Goal: Book appointment/travel/reservation

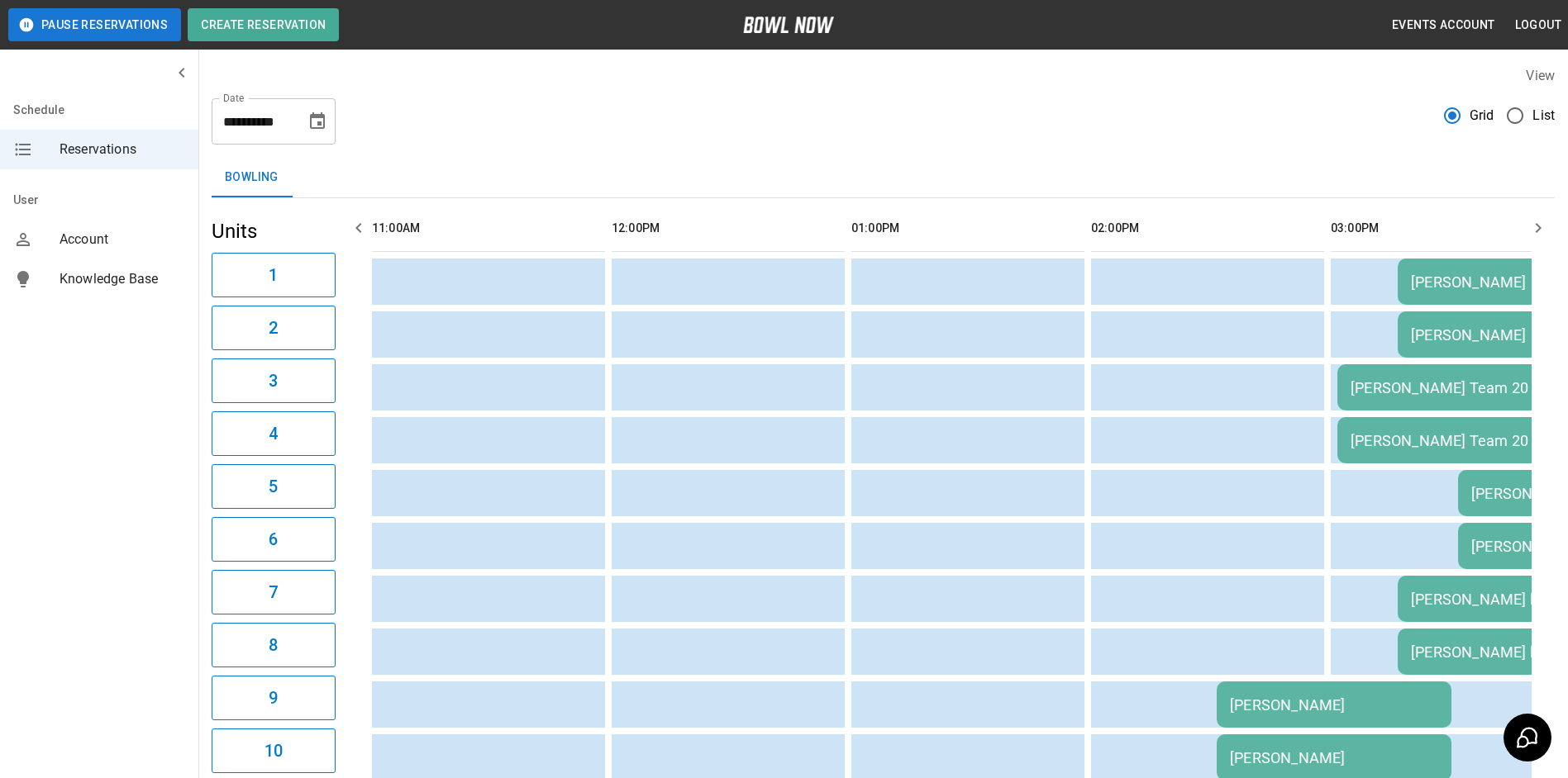
click at [1537, 229] on icon "button" at bounding box center [1538, 228] width 20 height 20
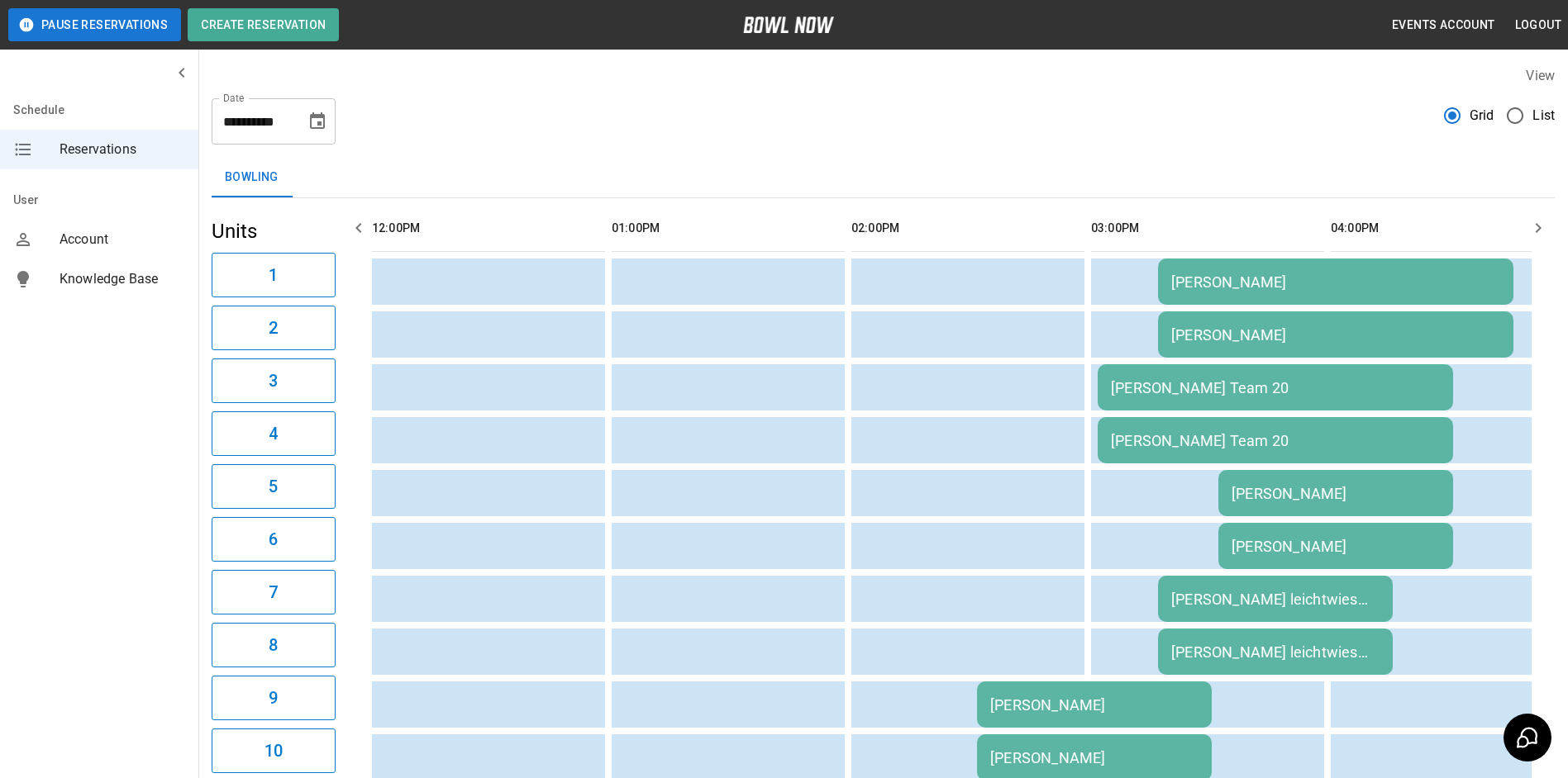
click at [1538, 229] on icon "button" at bounding box center [1538, 228] width 20 height 20
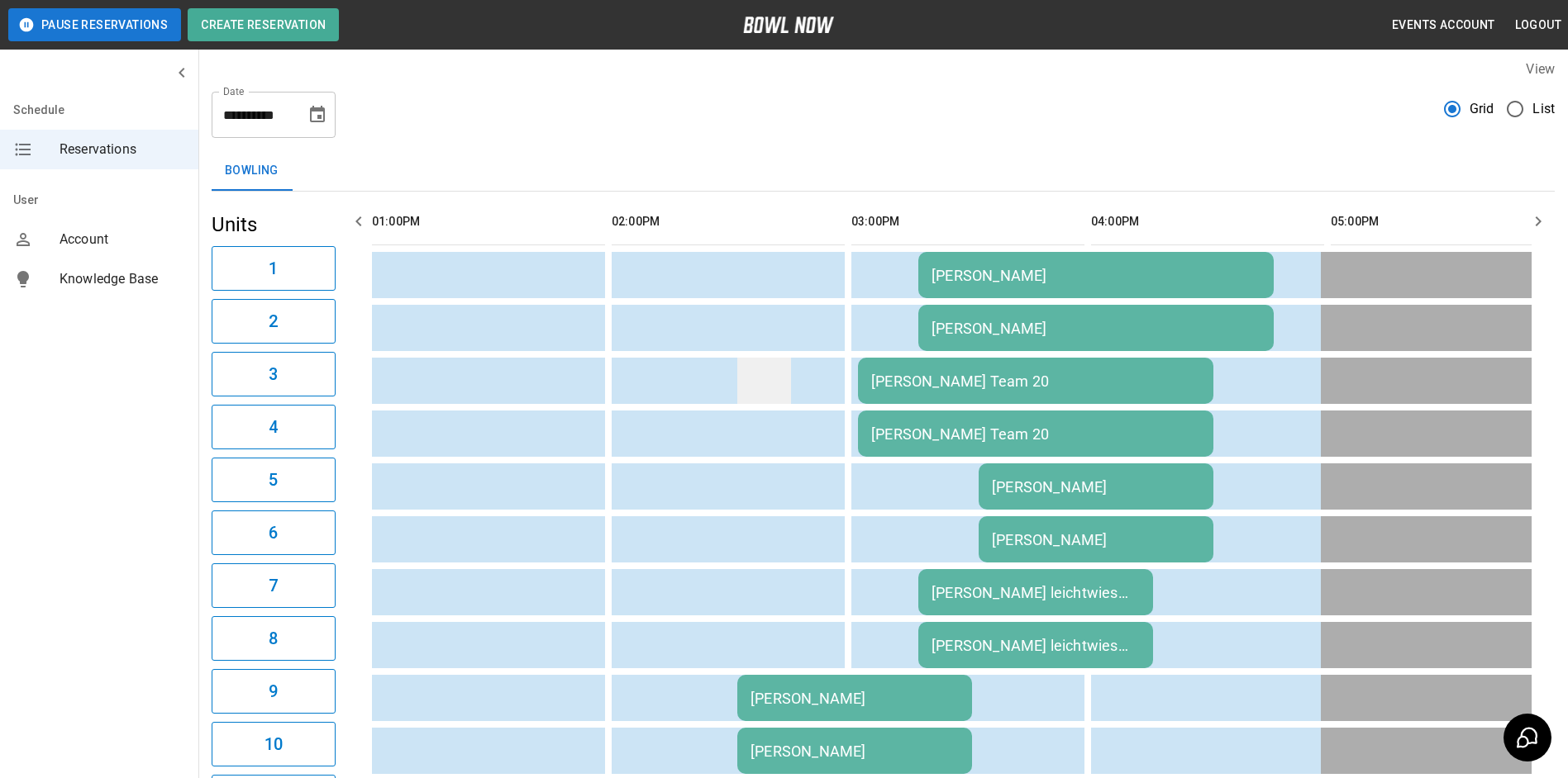
scroll to position [0, 0]
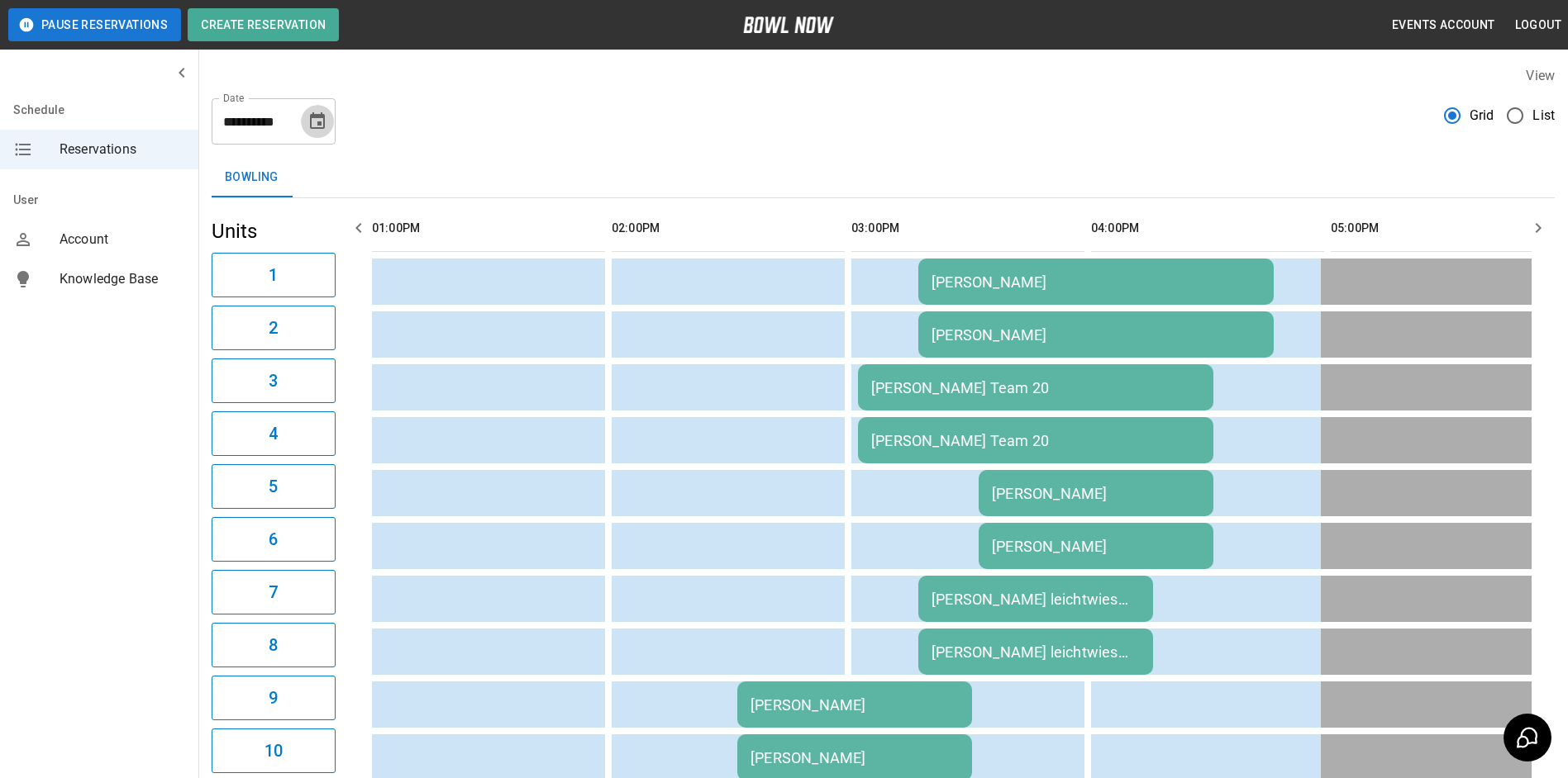
click at [323, 127] on icon "Choose date, selected date is Sep 23, 2025" at bounding box center [317, 120] width 15 height 16
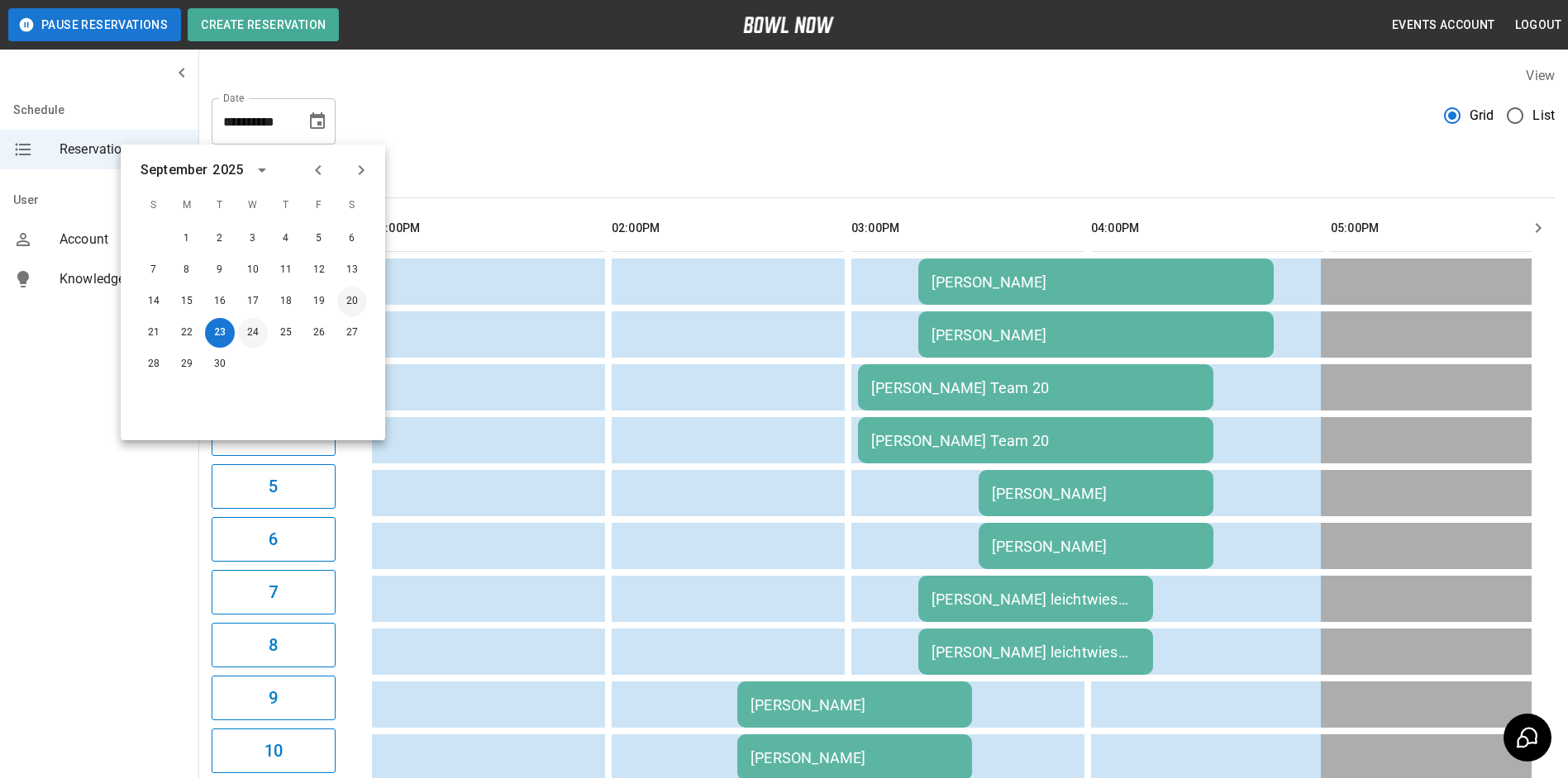
drag, startPoint x: 258, startPoint y: 324, endPoint x: 342, endPoint y: 304, distance: 86.3
click at [255, 326] on button "24" at bounding box center [253, 333] width 30 height 30
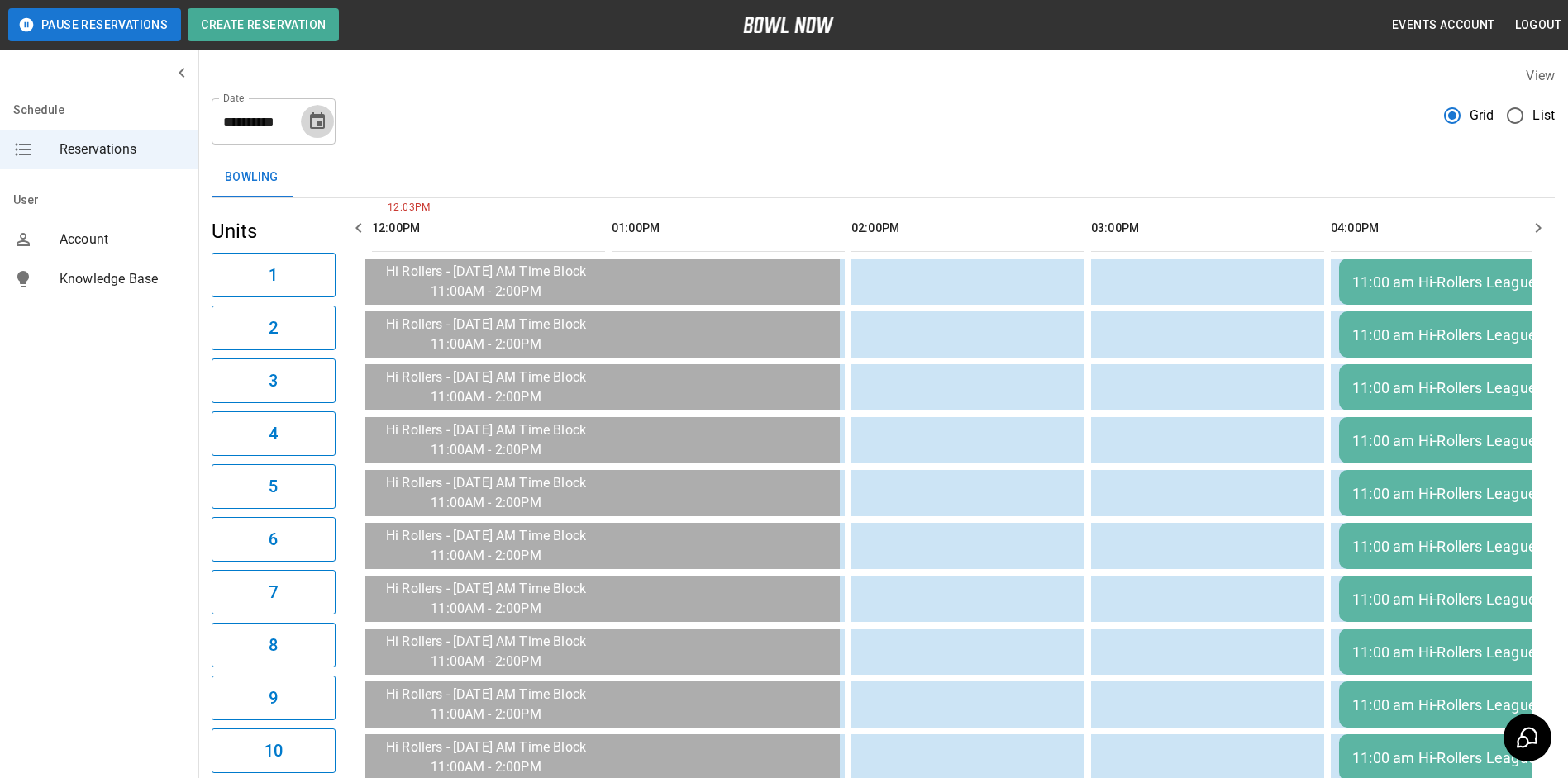
click at [310, 134] on button "Choose date, selected date is Sep 24, 2025" at bounding box center [317, 122] width 33 height 33
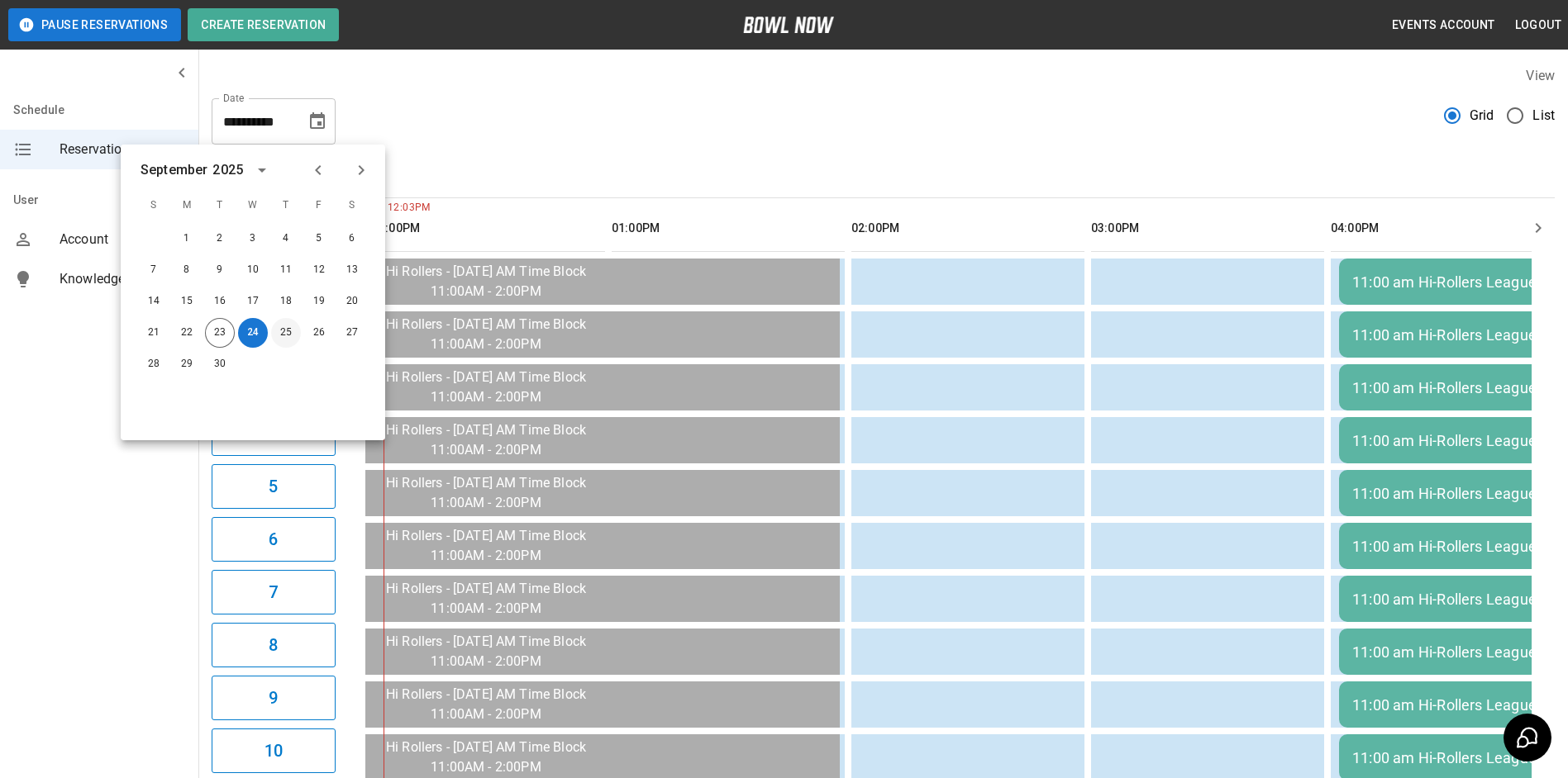
click at [283, 332] on button "25" at bounding box center [286, 333] width 30 height 30
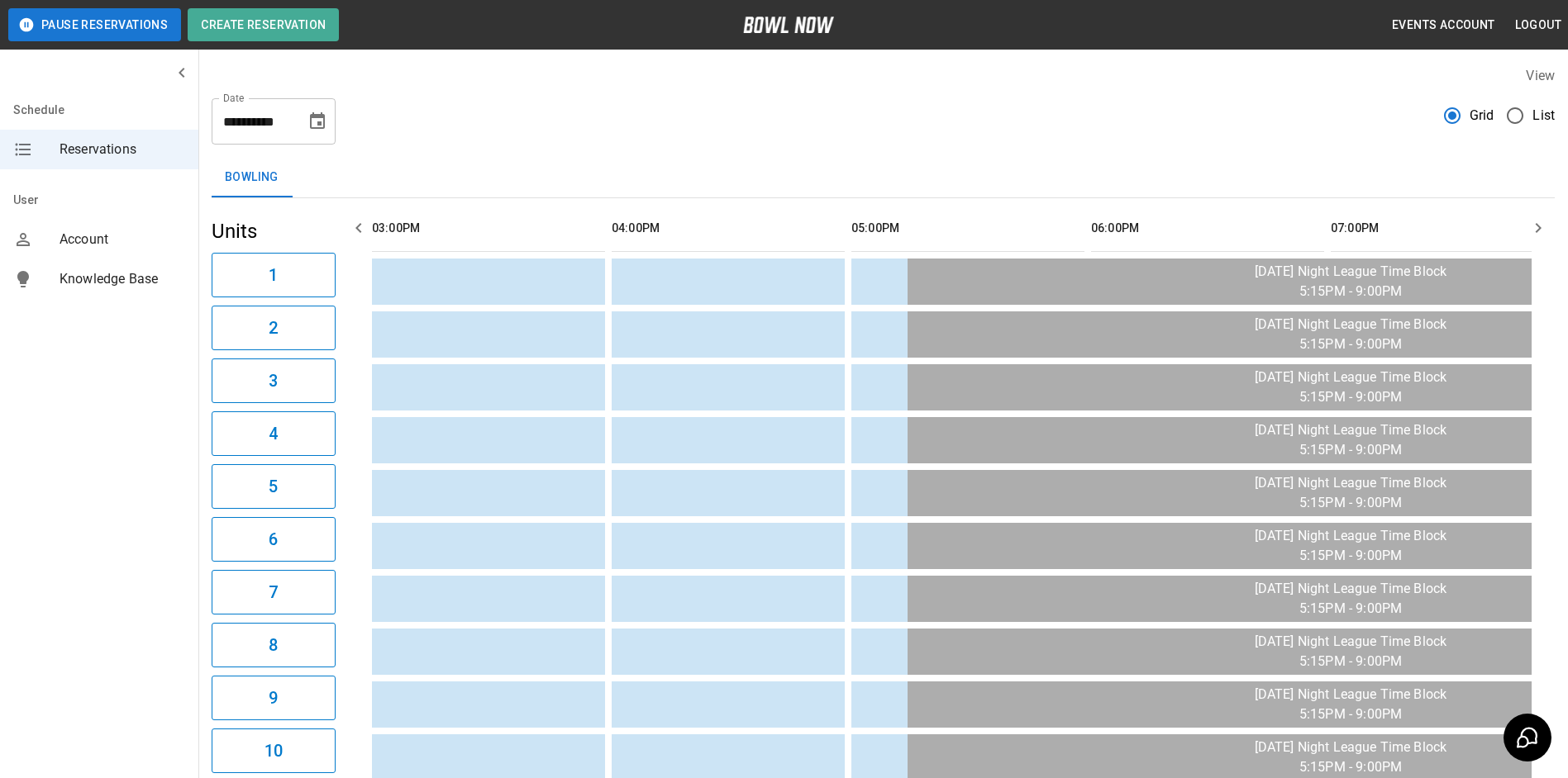
click at [348, 223] on button "button" at bounding box center [359, 228] width 33 height 33
click at [348, 224] on button "button" at bounding box center [359, 228] width 33 height 33
click at [365, 225] on icon "button" at bounding box center [358, 228] width 20 height 20
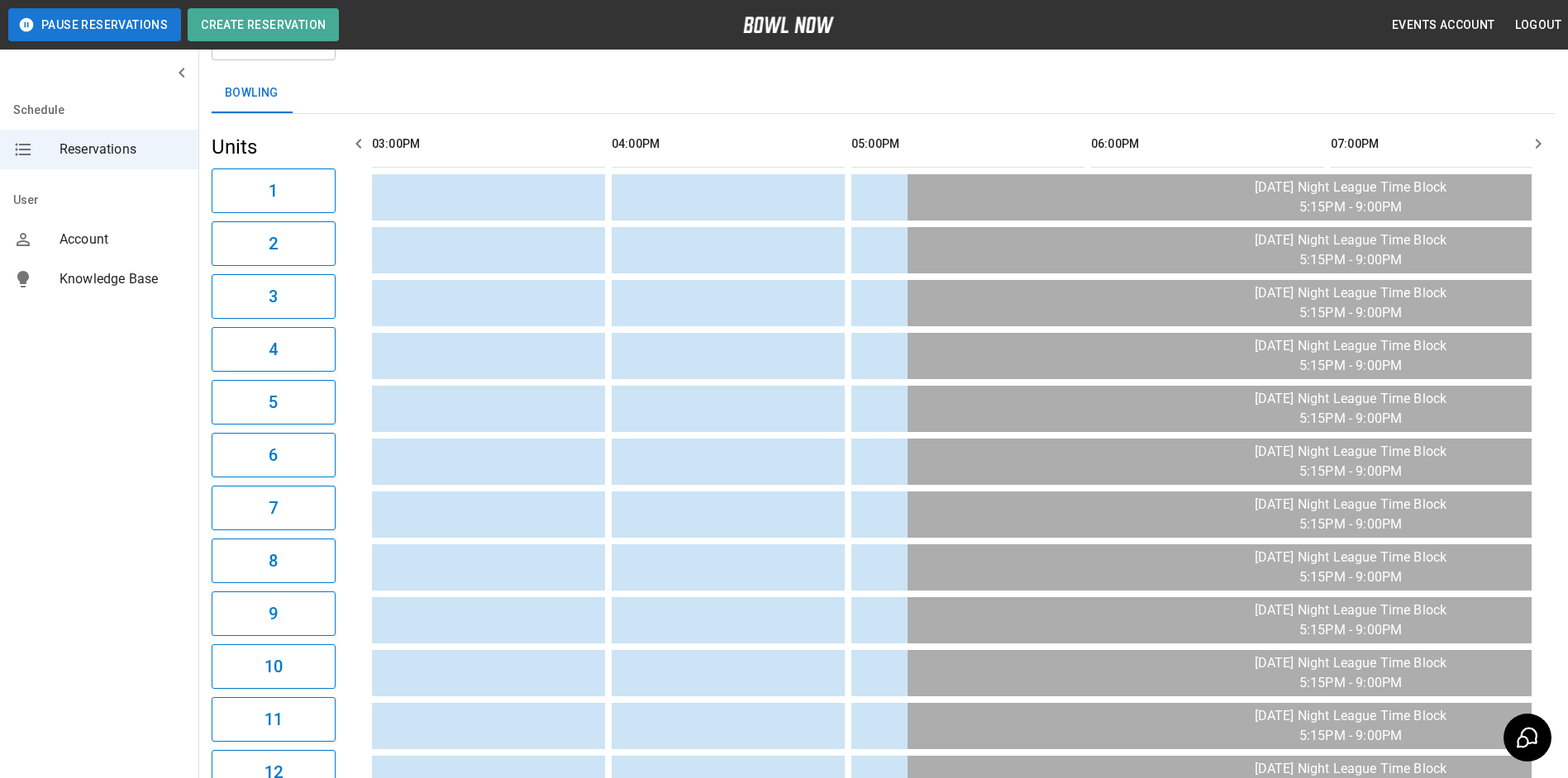
scroll to position [15, 0]
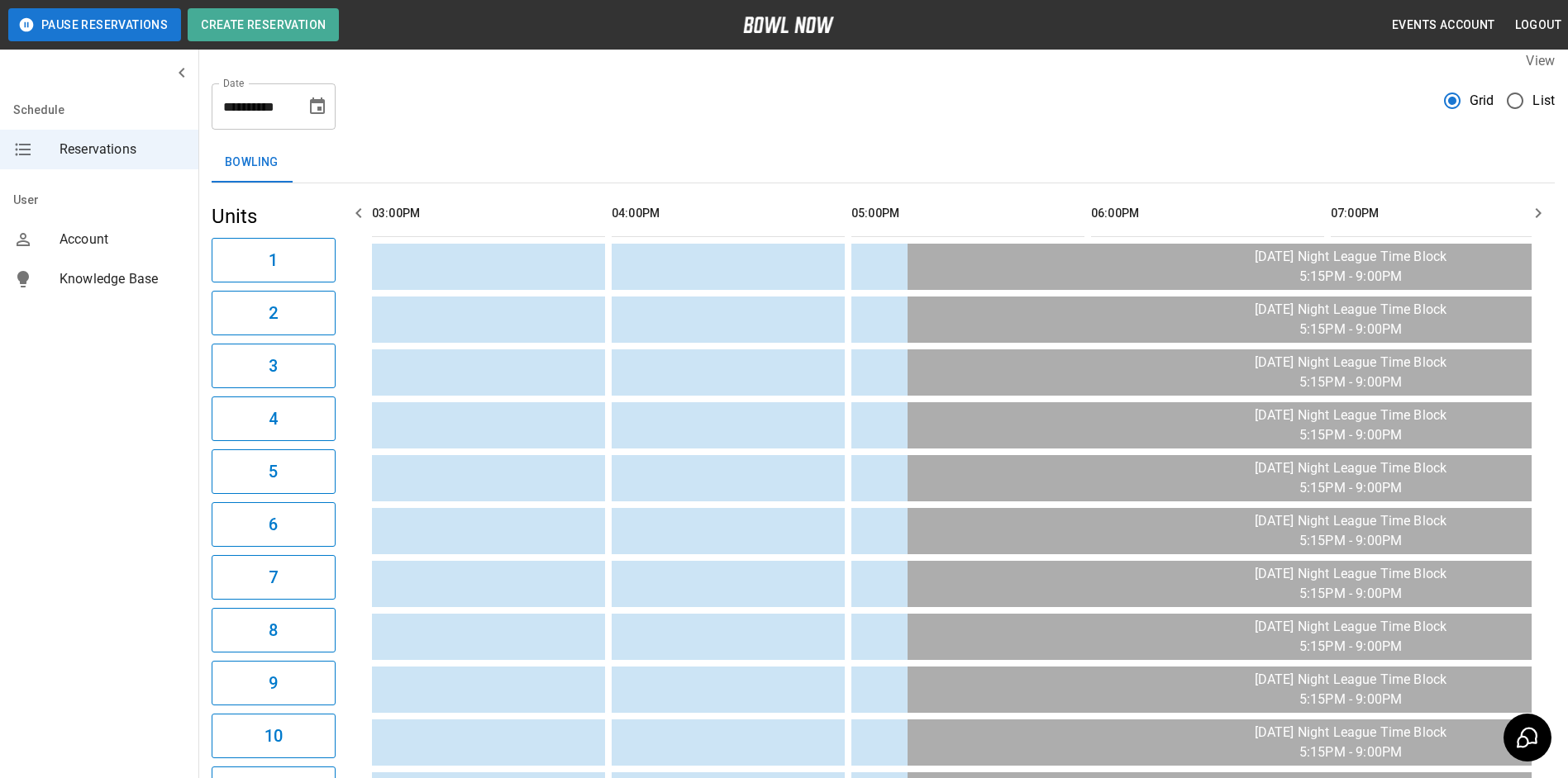
click at [322, 111] on icon "Choose date, selected date is Sep 25, 2025" at bounding box center [317, 106] width 20 height 20
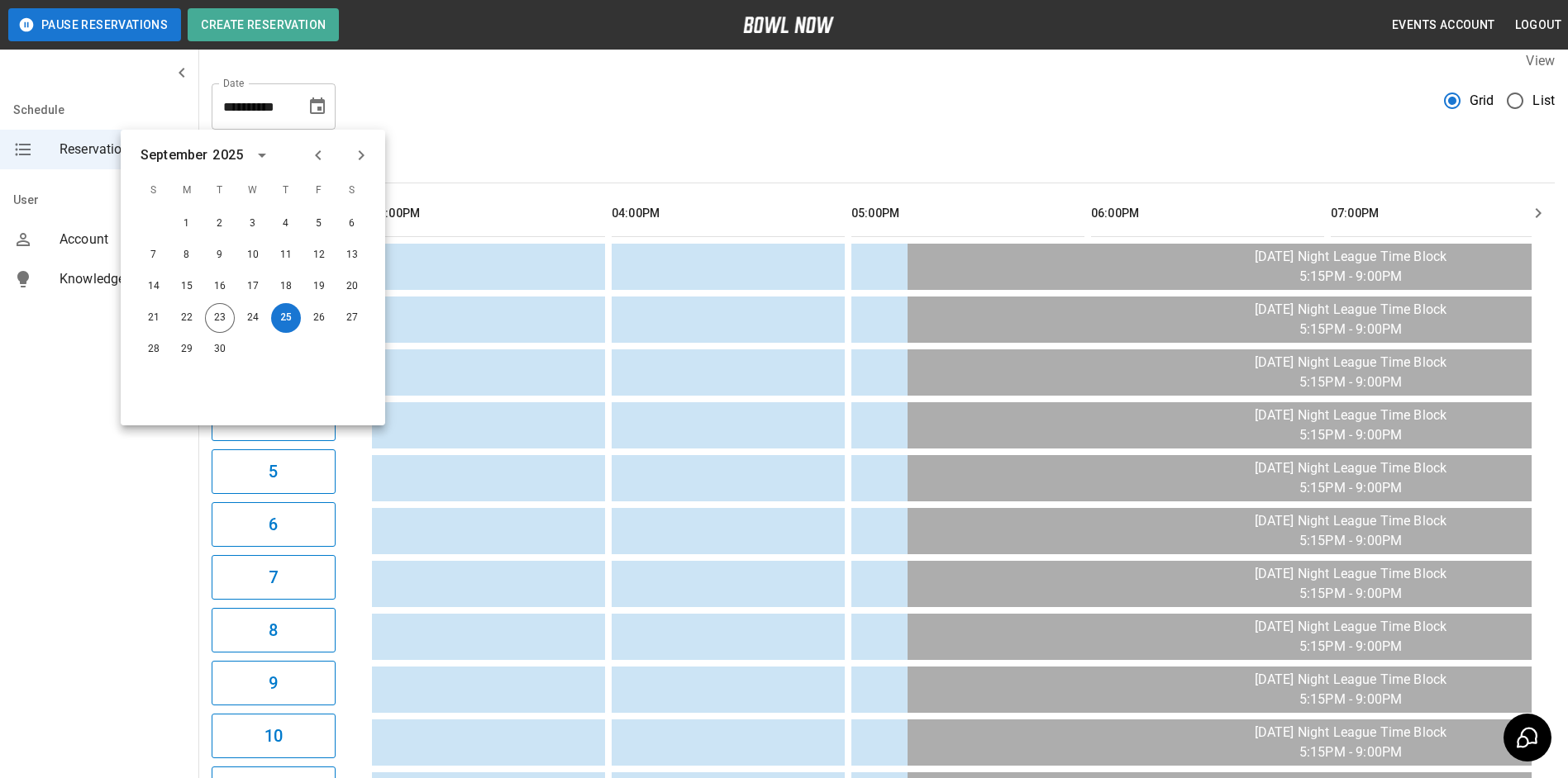
click at [528, 139] on div "**********" at bounding box center [883, 728] width 1369 height 1382
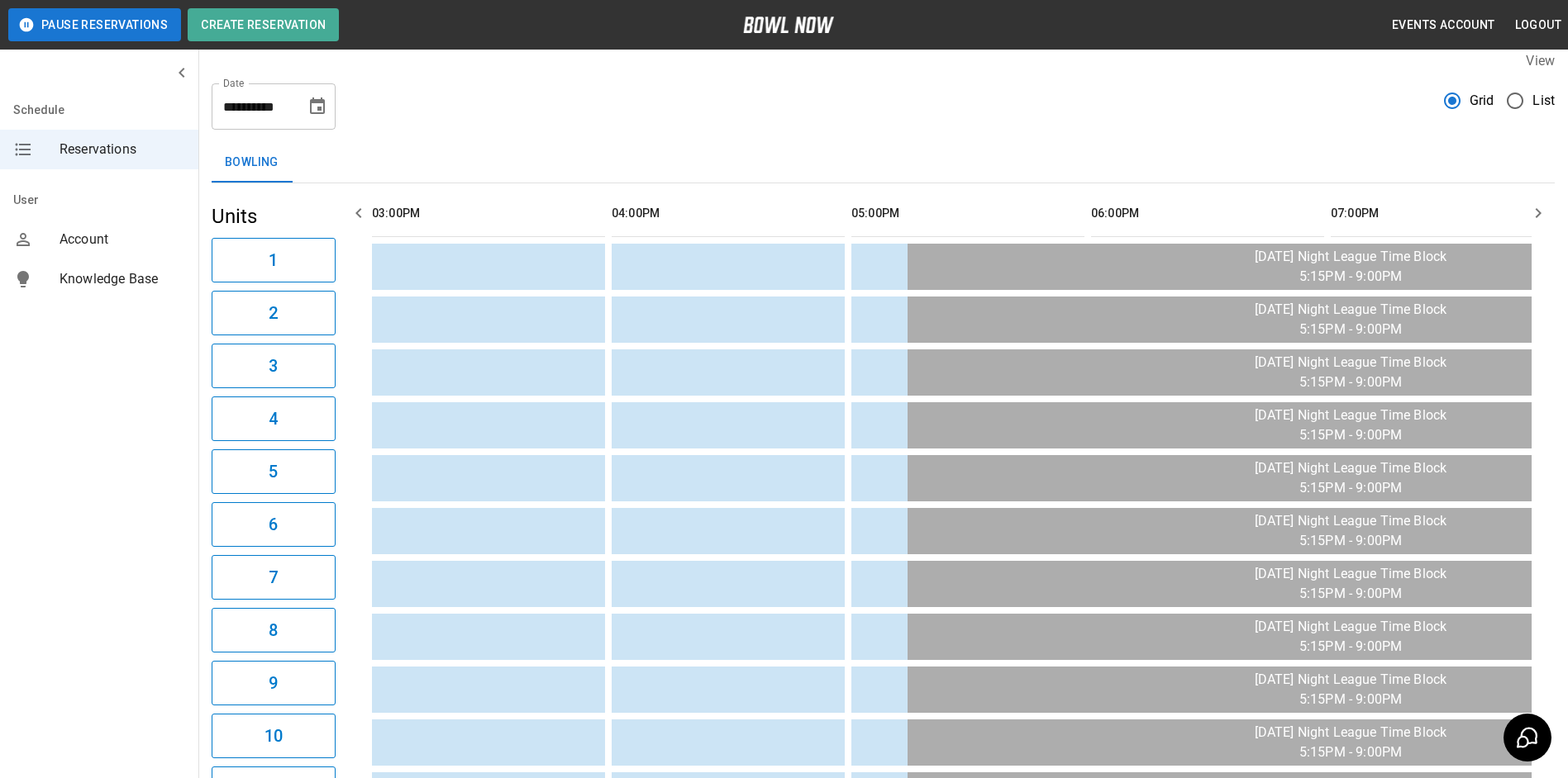
click at [325, 112] on icon "Choose date, selected date is Sep 25, 2025" at bounding box center [317, 106] width 20 height 20
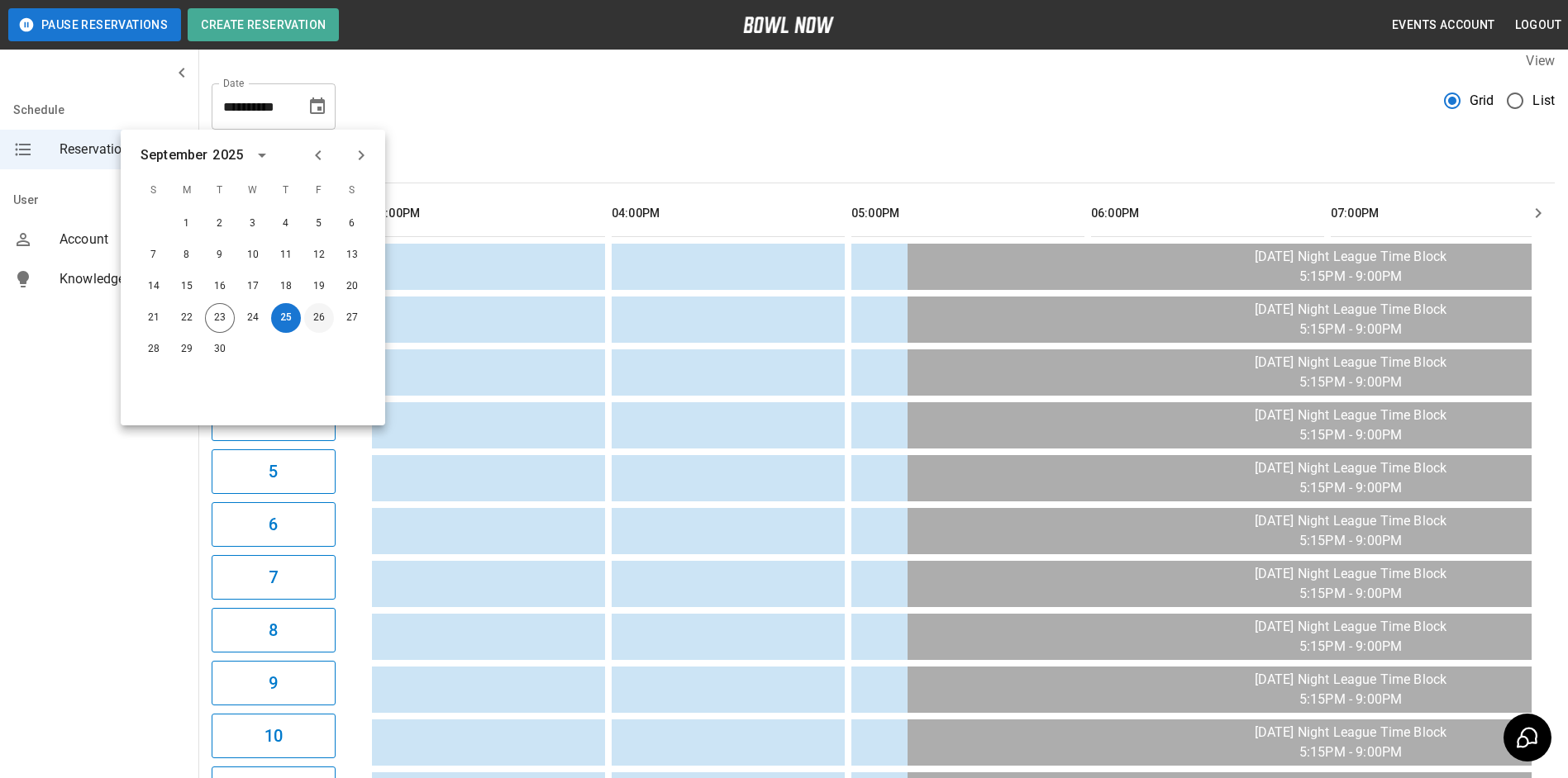
click at [320, 304] on button "26" at bounding box center [319, 318] width 30 height 30
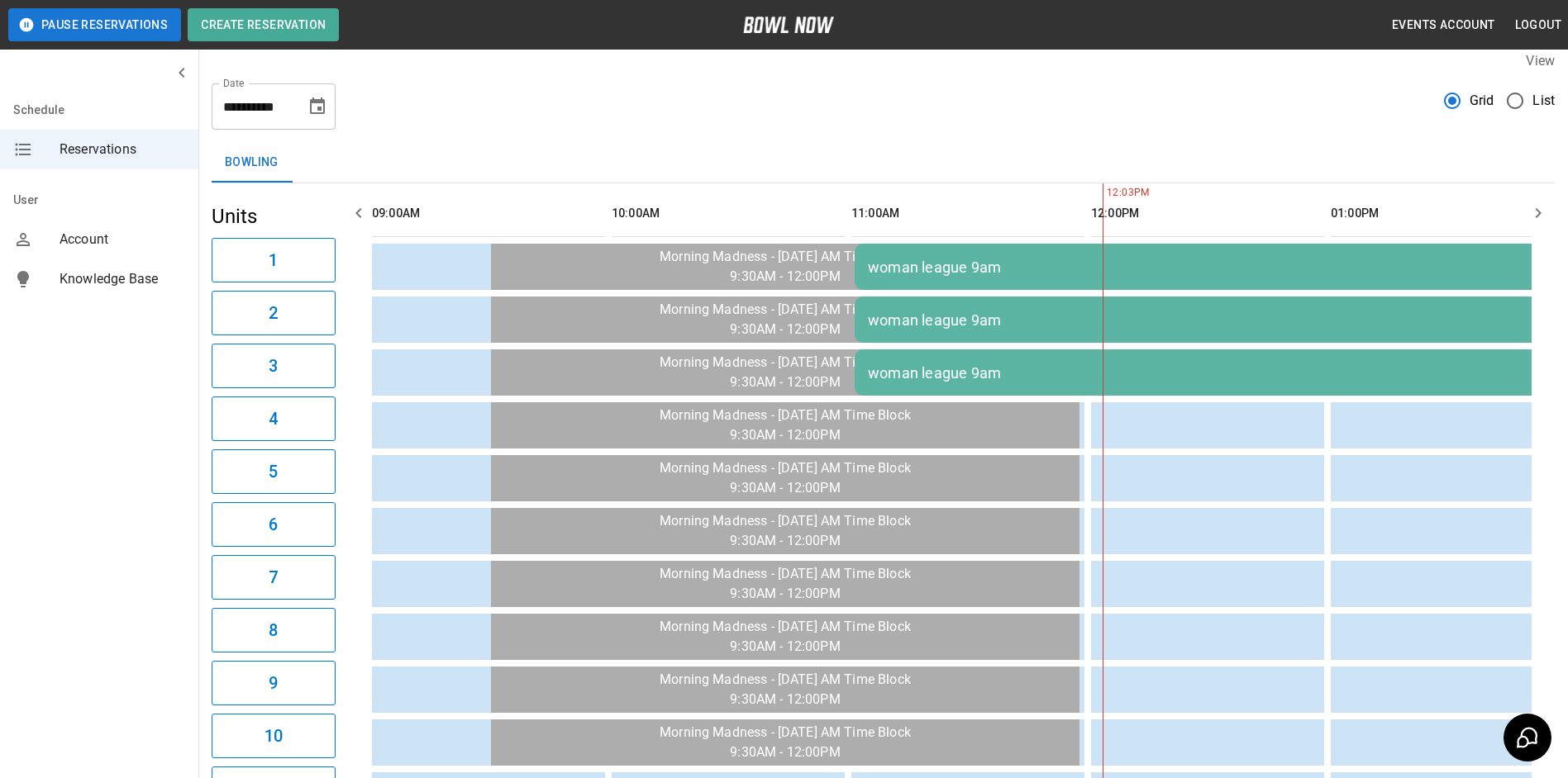
scroll to position [0, 719]
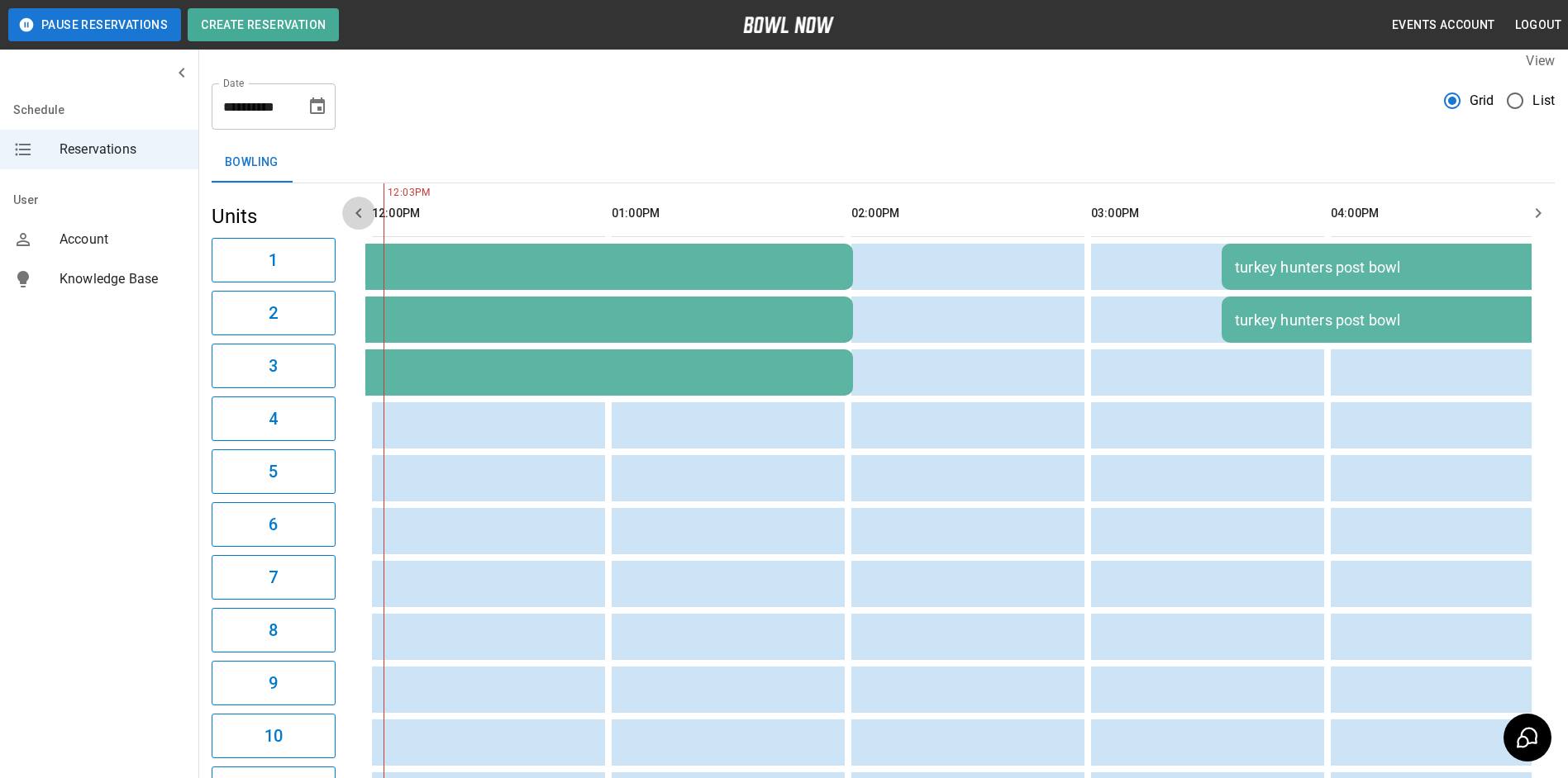
click at [368, 217] on button "button" at bounding box center [359, 213] width 33 height 33
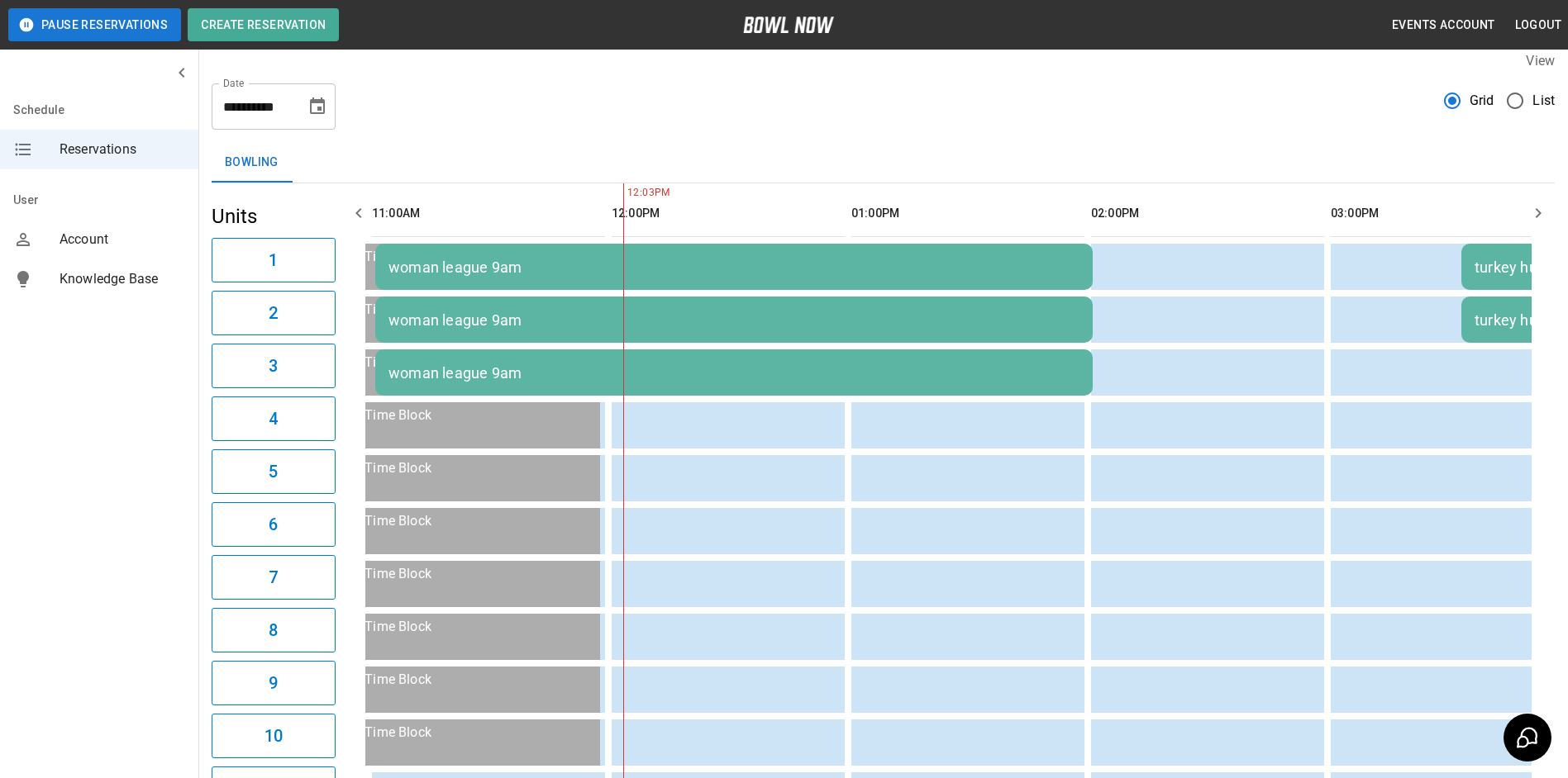
click at [367, 217] on icon "button" at bounding box center [358, 212] width 20 height 20
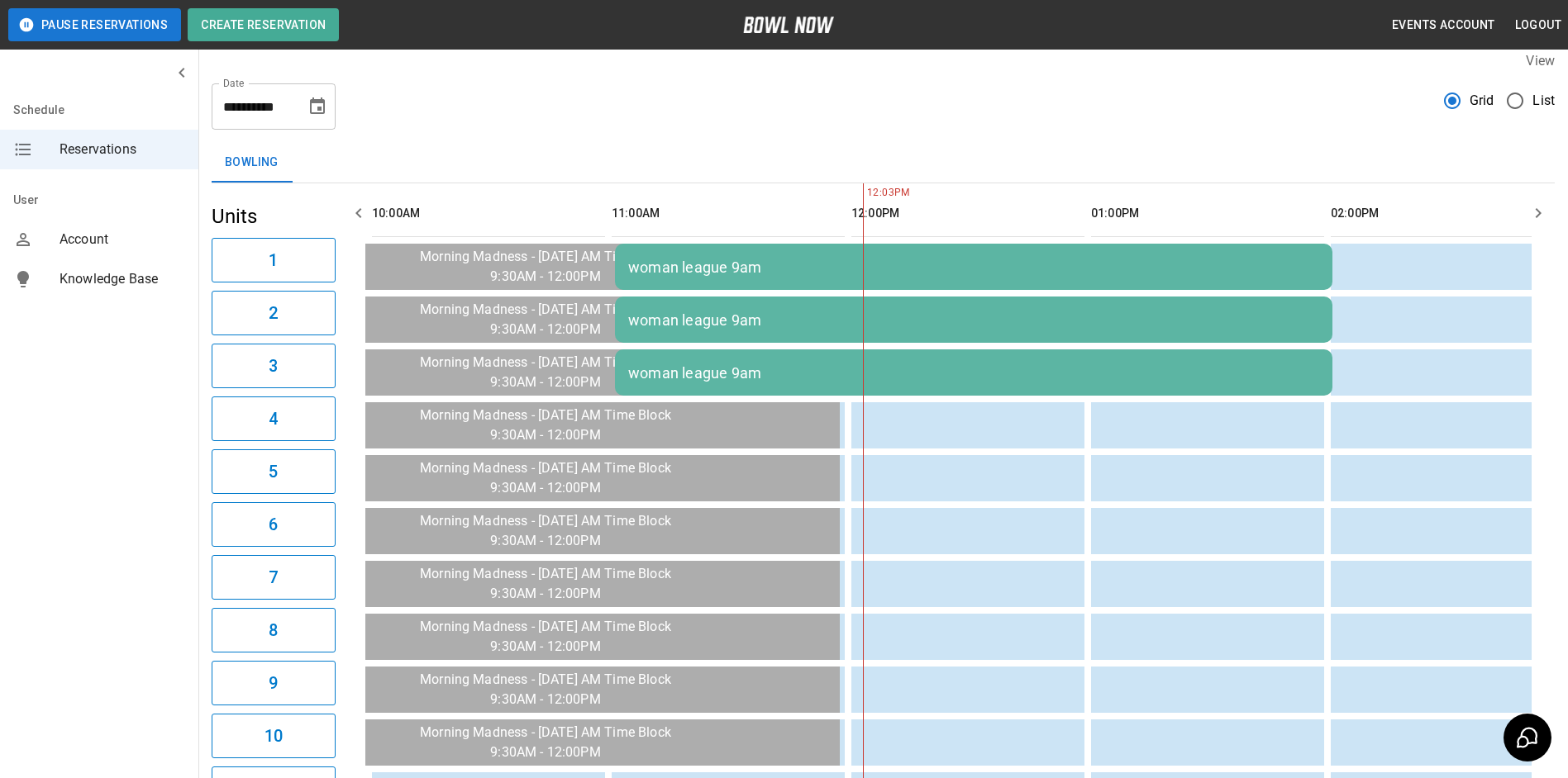
click at [1533, 211] on icon "button" at bounding box center [1538, 212] width 20 height 20
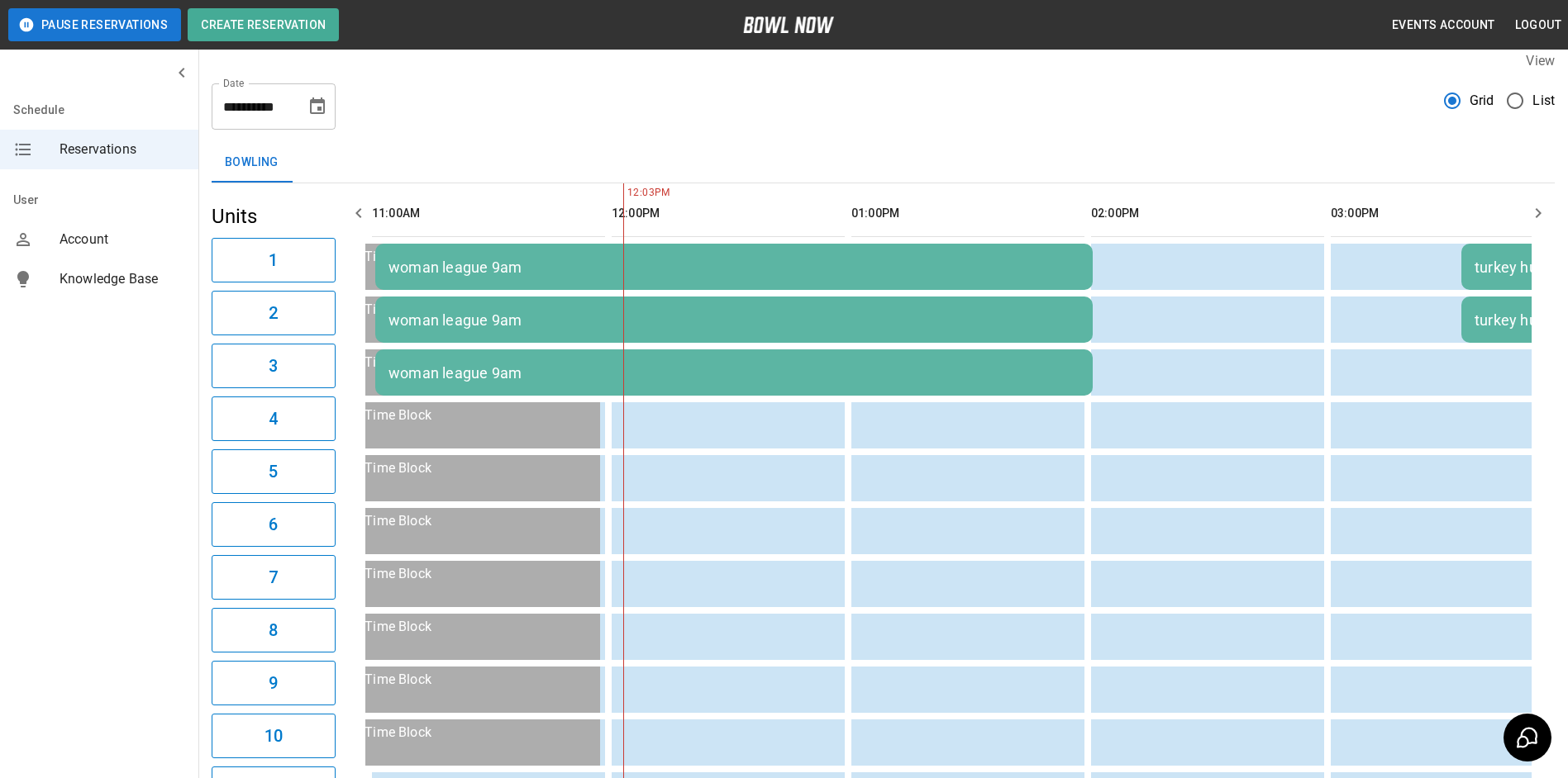
click at [1533, 211] on icon "button" at bounding box center [1538, 212] width 20 height 20
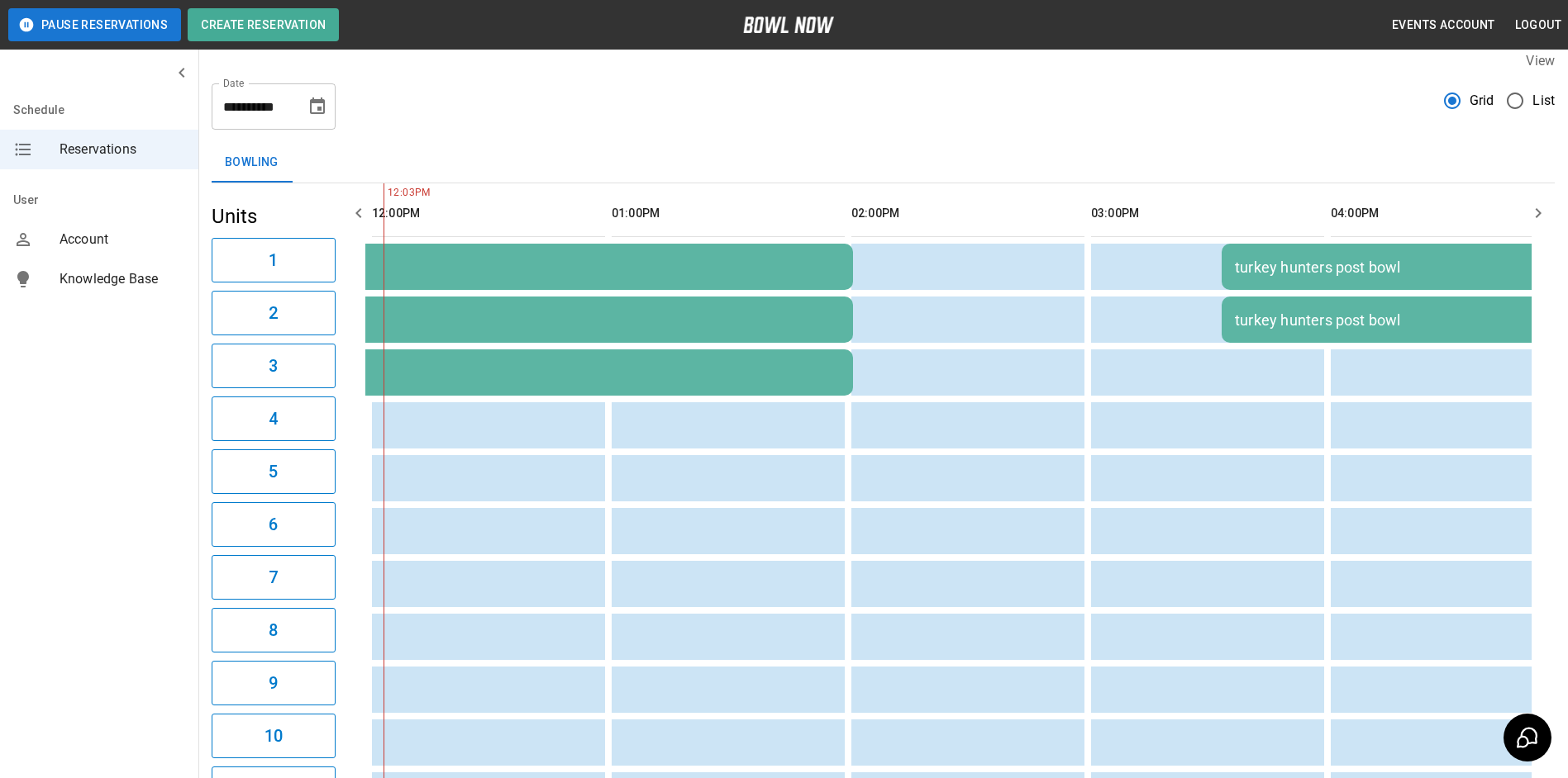
click at [1533, 211] on icon "button" at bounding box center [1538, 212] width 20 height 20
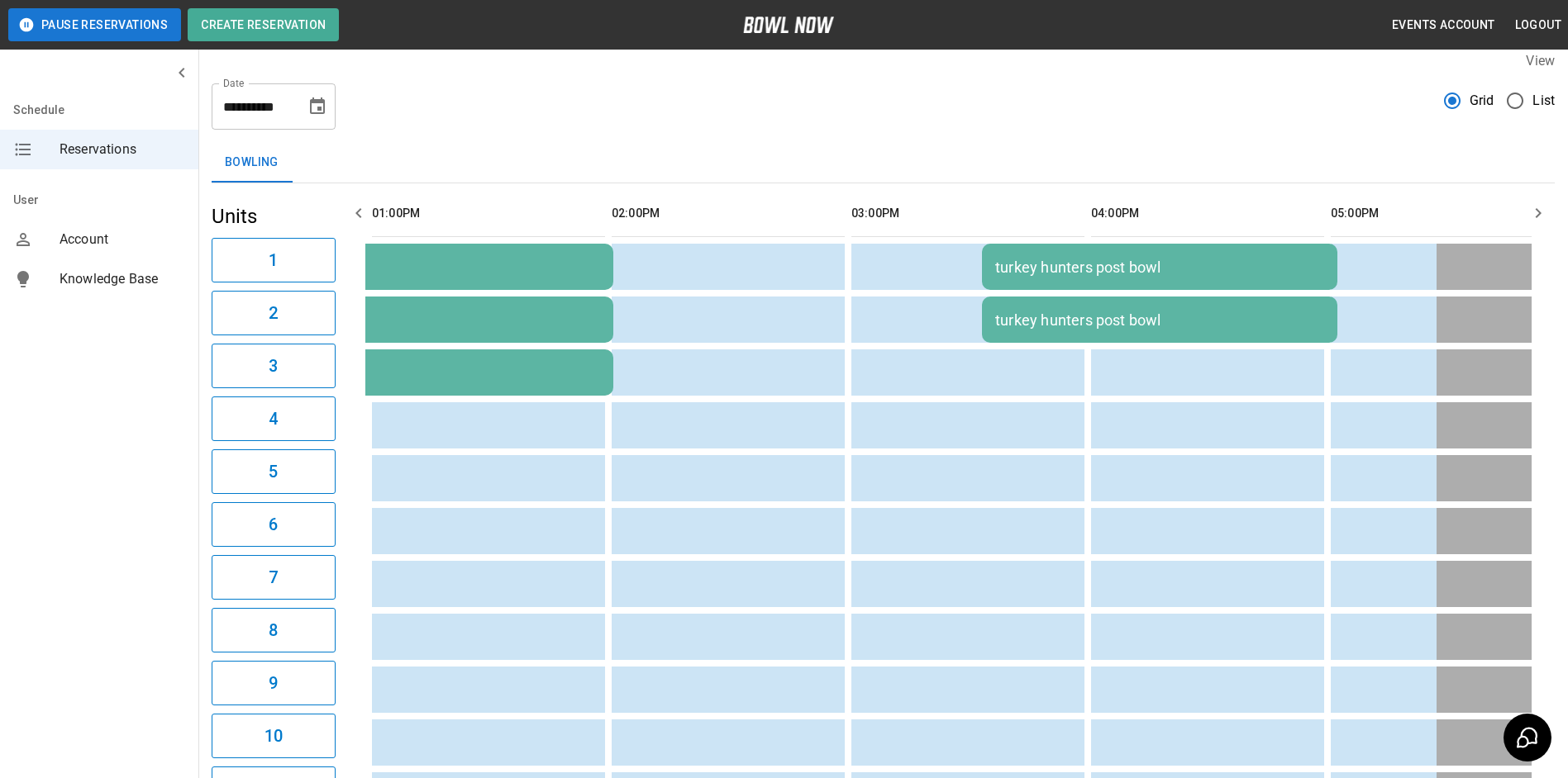
click at [1533, 211] on icon "button" at bounding box center [1538, 212] width 20 height 20
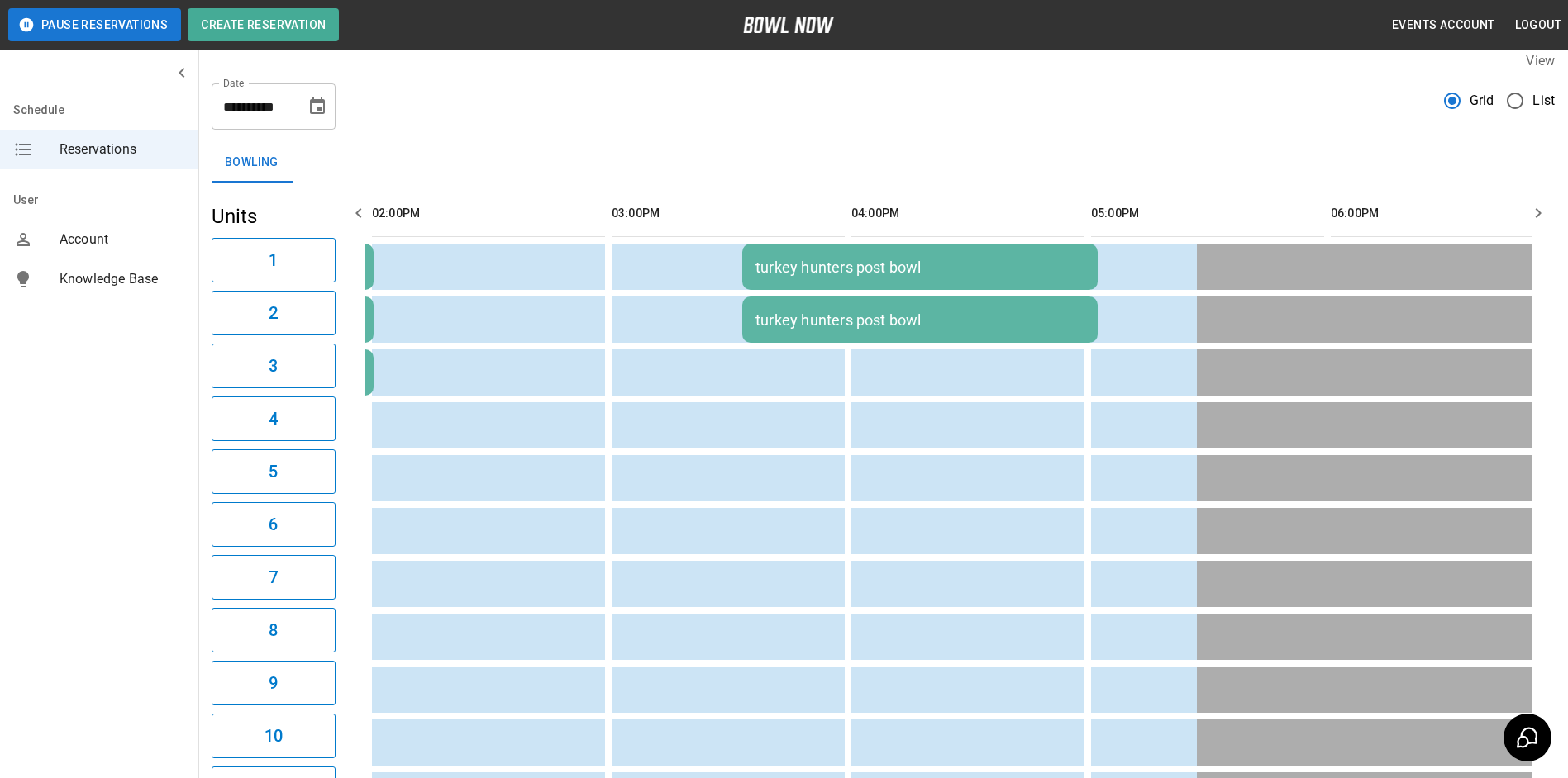
click at [306, 109] on button "Choose date, selected date is Sep 26, 2025" at bounding box center [317, 106] width 33 height 33
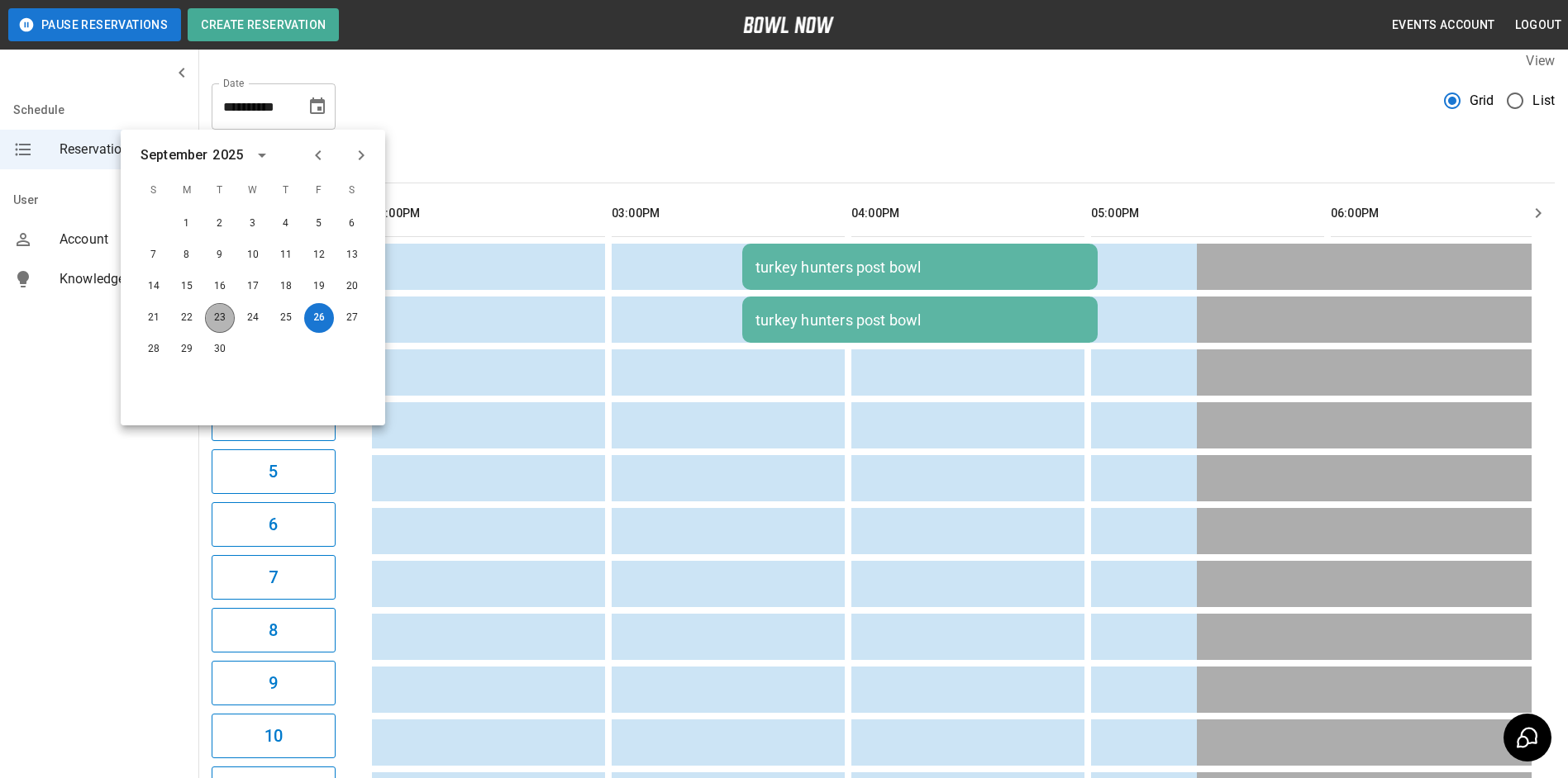
drag, startPoint x: 212, startPoint y: 324, endPoint x: 617, endPoint y: 75, distance: 475.4
click at [221, 324] on button "23" at bounding box center [219, 318] width 30 height 30
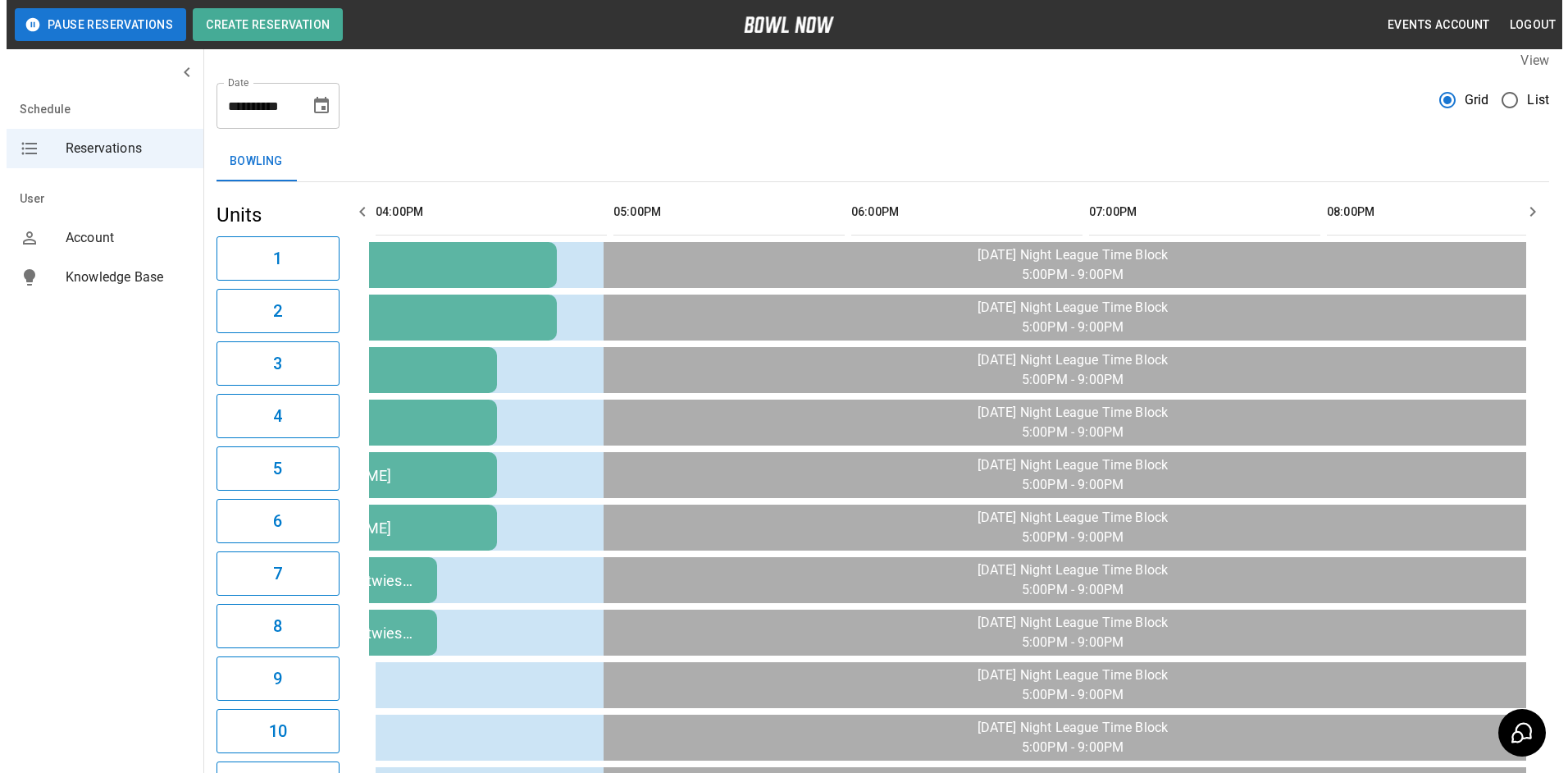
scroll to position [0, 238]
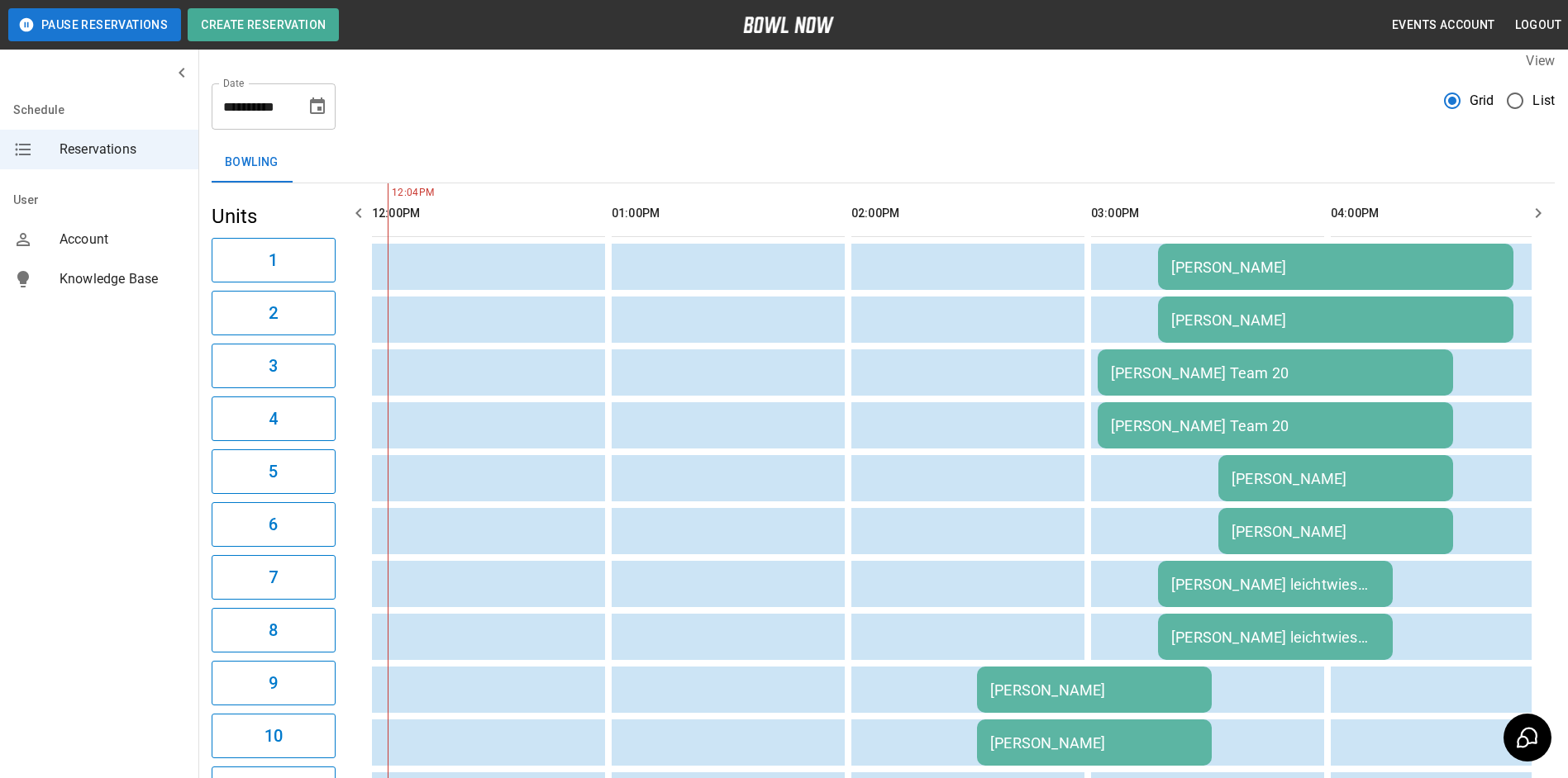
click at [1067, 697] on div "[PERSON_NAME]" at bounding box center [1094, 690] width 208 height 17
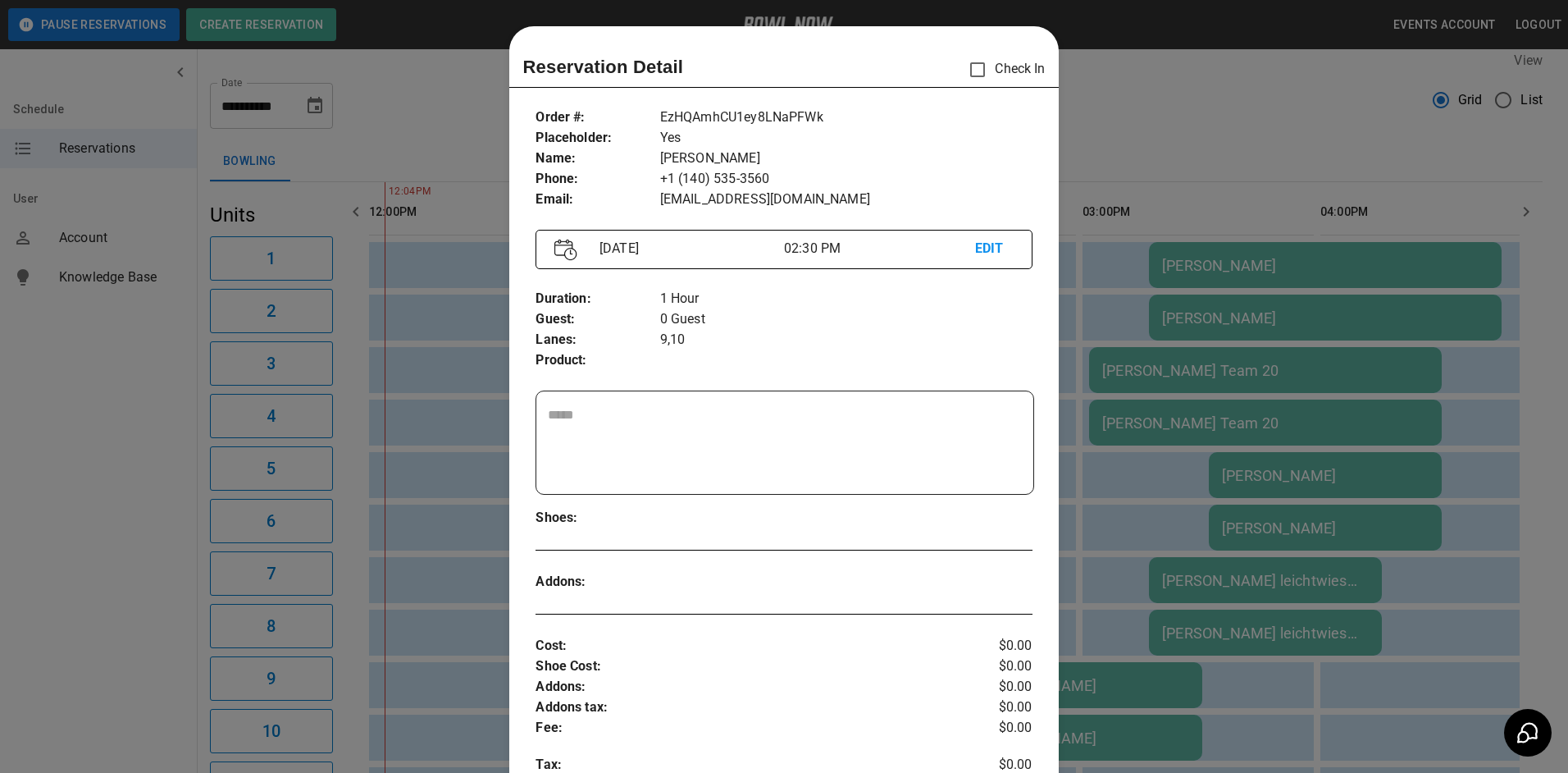
scroll to position [26, 0]
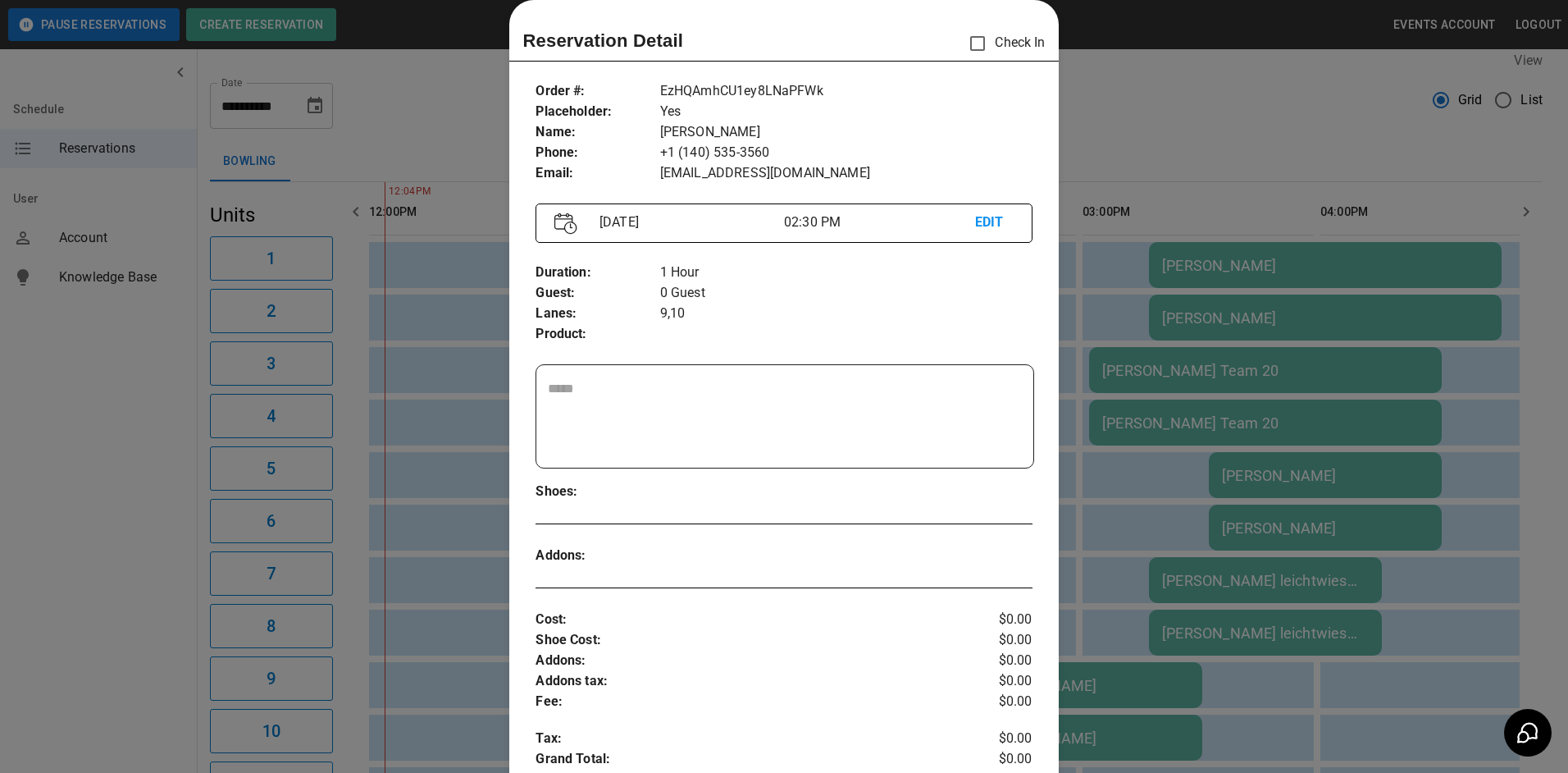
click at [986, 228] on p "EDIT" at bounding box center [994, 223] width 38 height 20
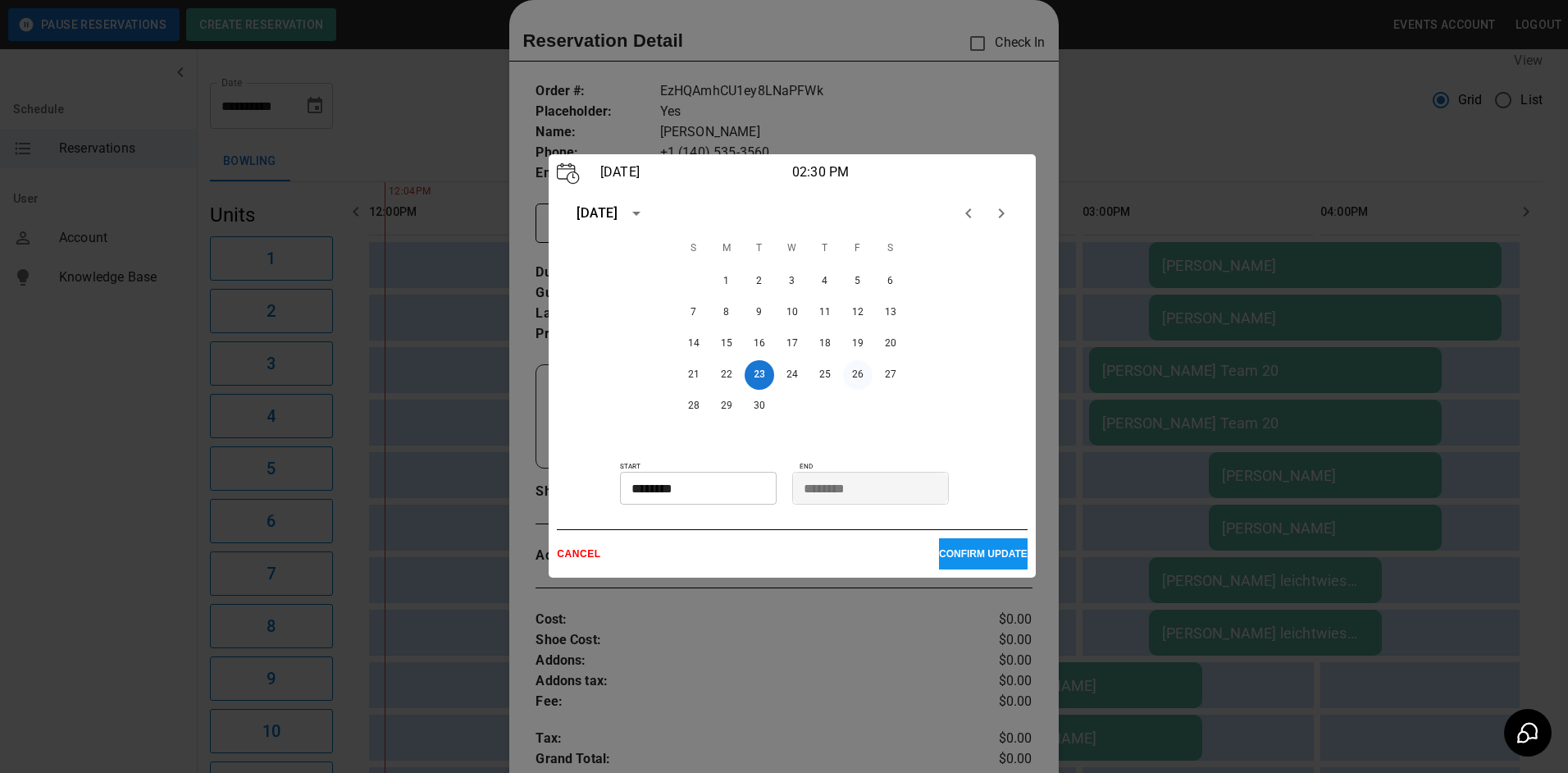
click at [852, 378] on button "26" at bounding box center [858, 375] width 30 height 30
click at [954, 560] on p "CONFIRM UPDATE" at bounding box center [983, 554] width 88 height 12
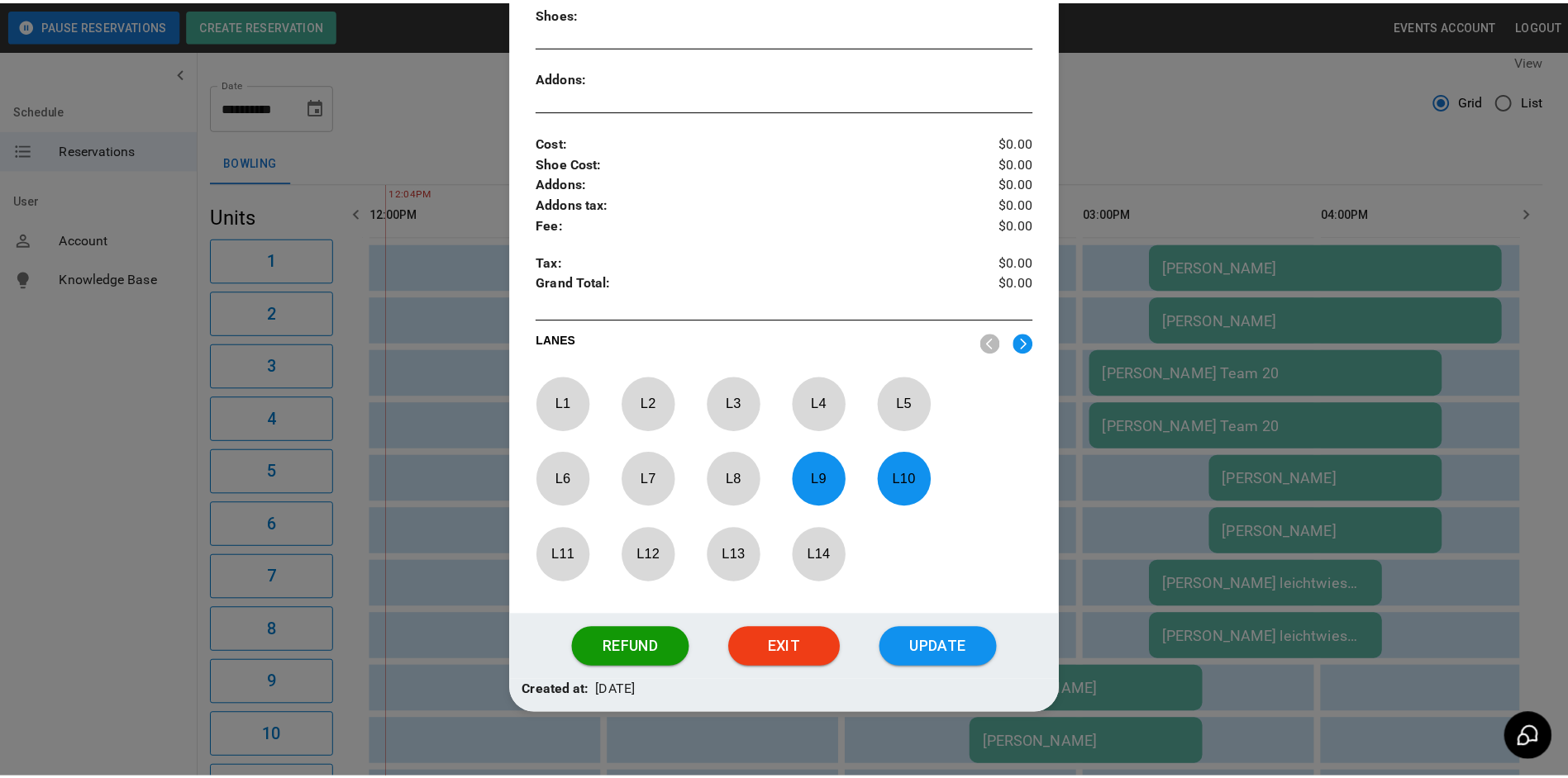
scroll to position [522, 0]
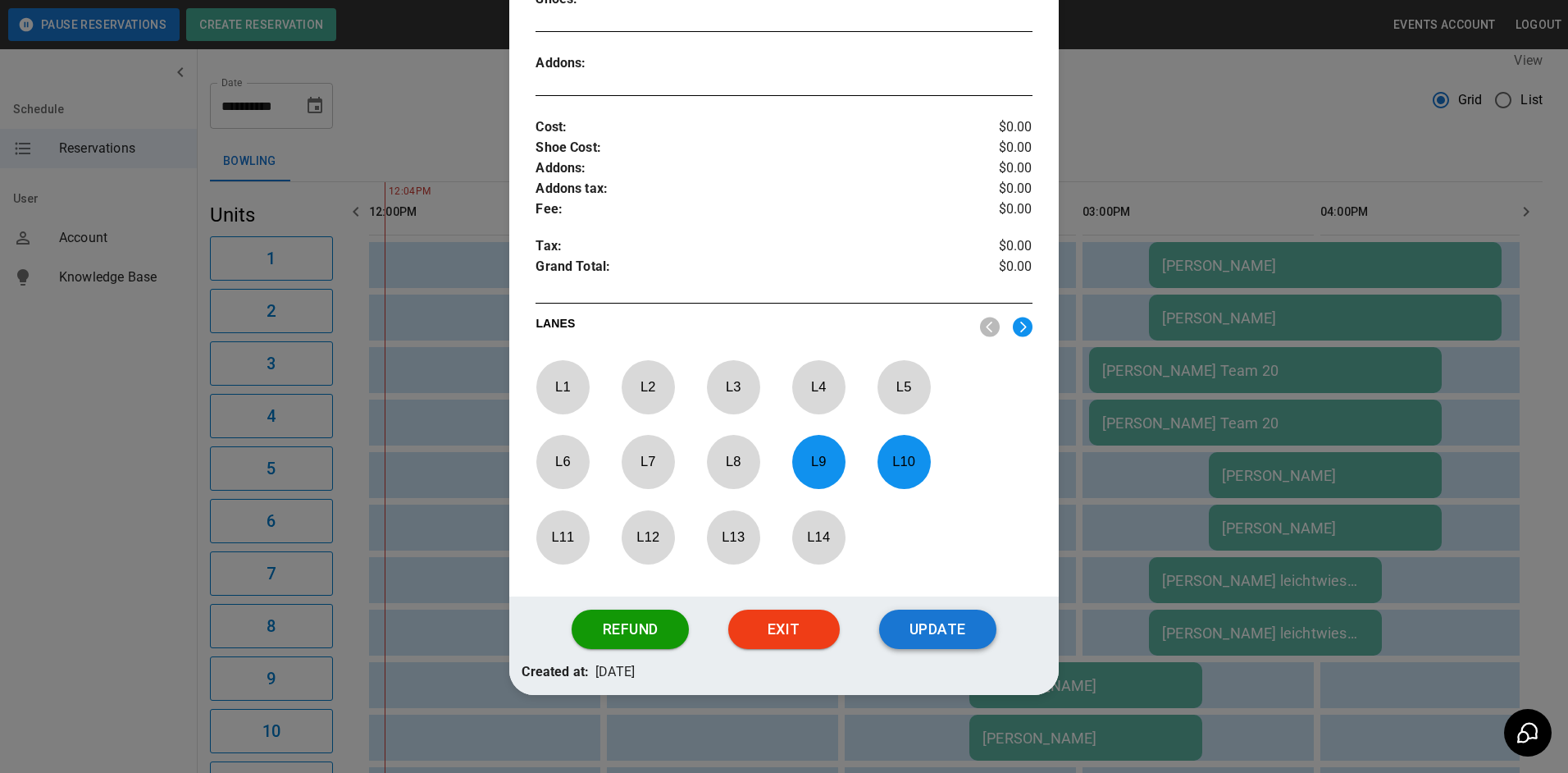
click at [948, 644] on button "Update" at bounding box center [938, 629] width 117 height 39
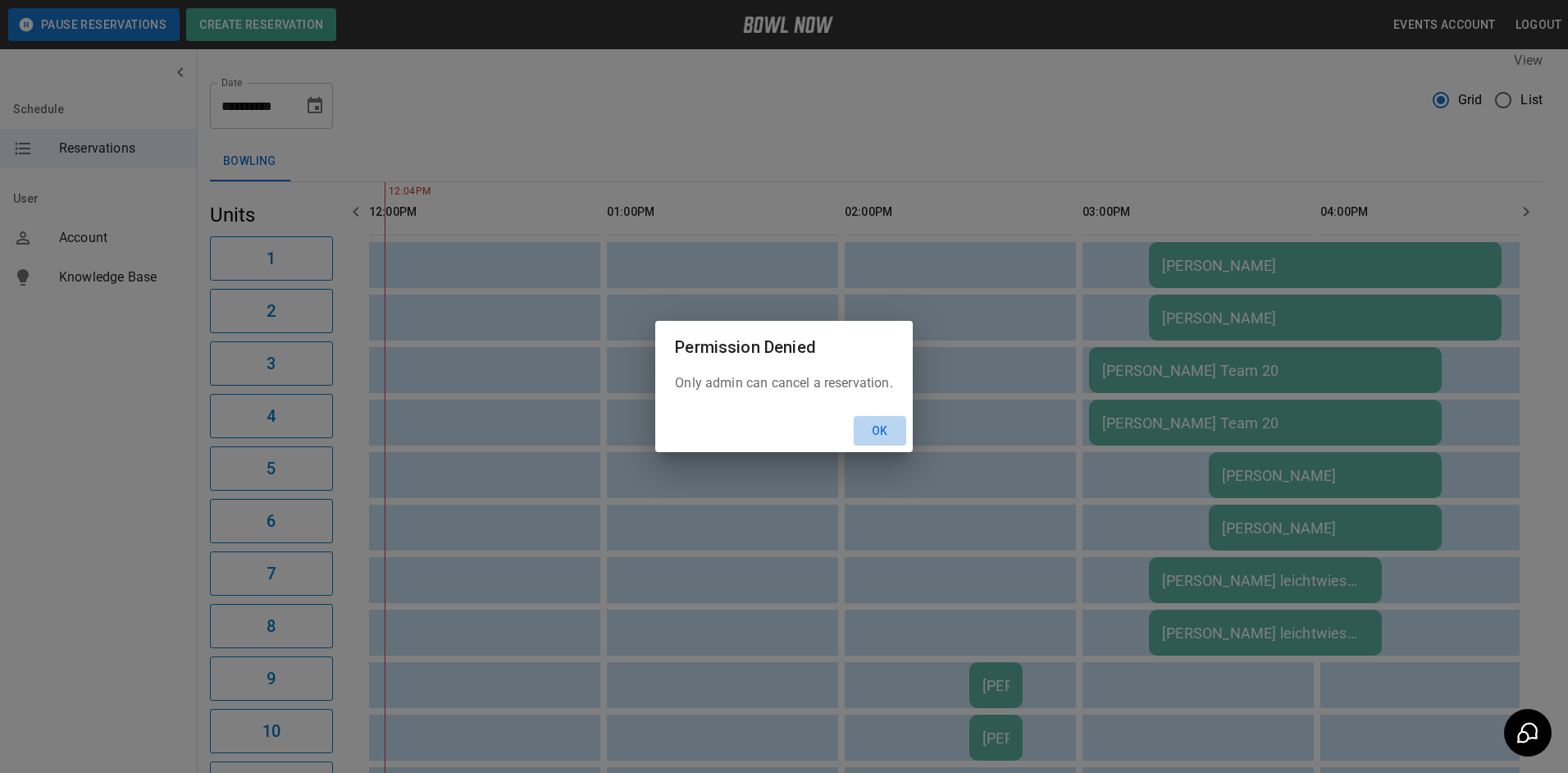
click at [876, 435] on button "Ok" at bounding box center [880, 431] width 53 height 31
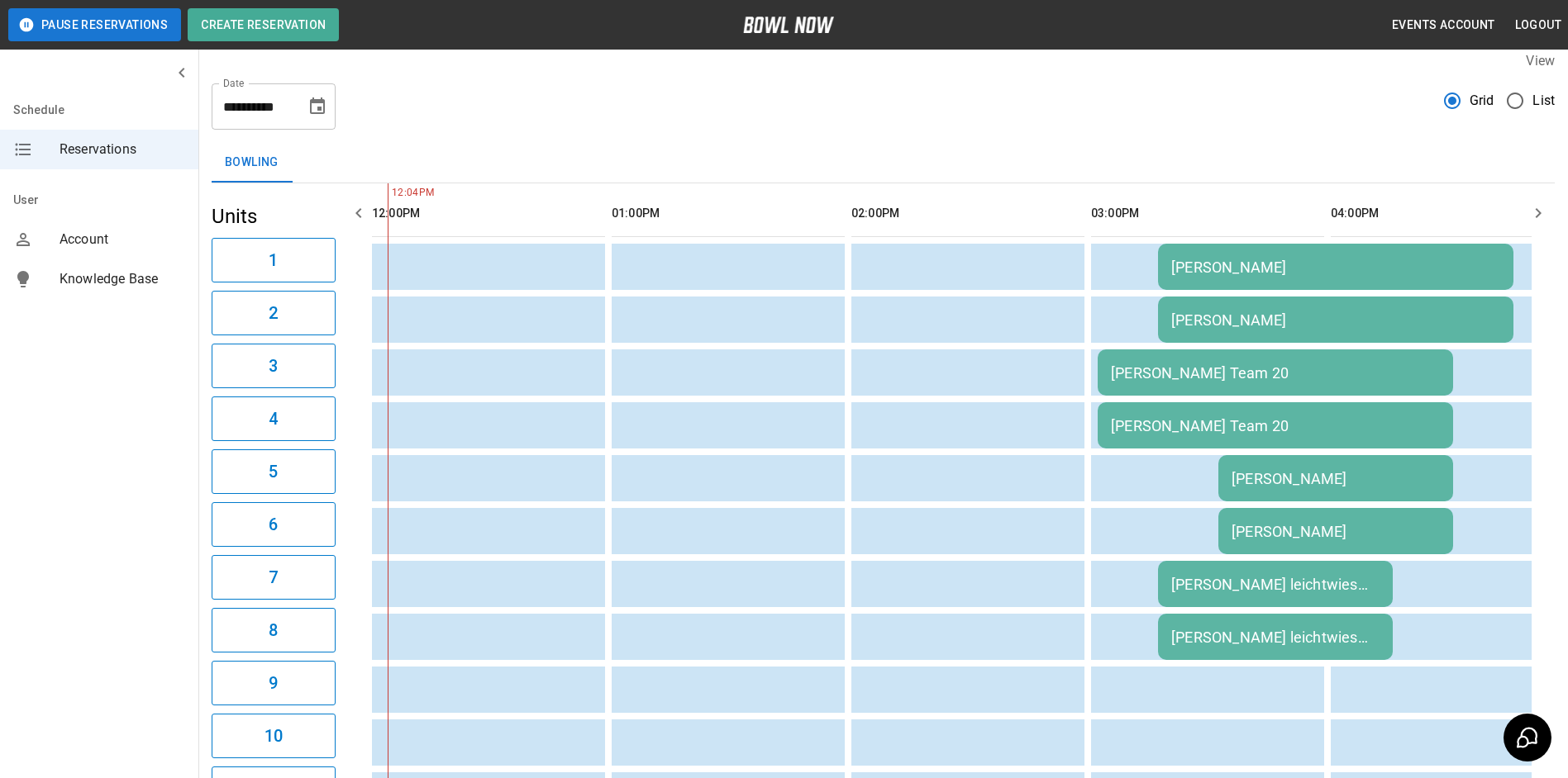
click at [319, 104] on icon "Choose date, selected date is Sep 23, 2025" at bounding box center [317, 106] width 20 height 20
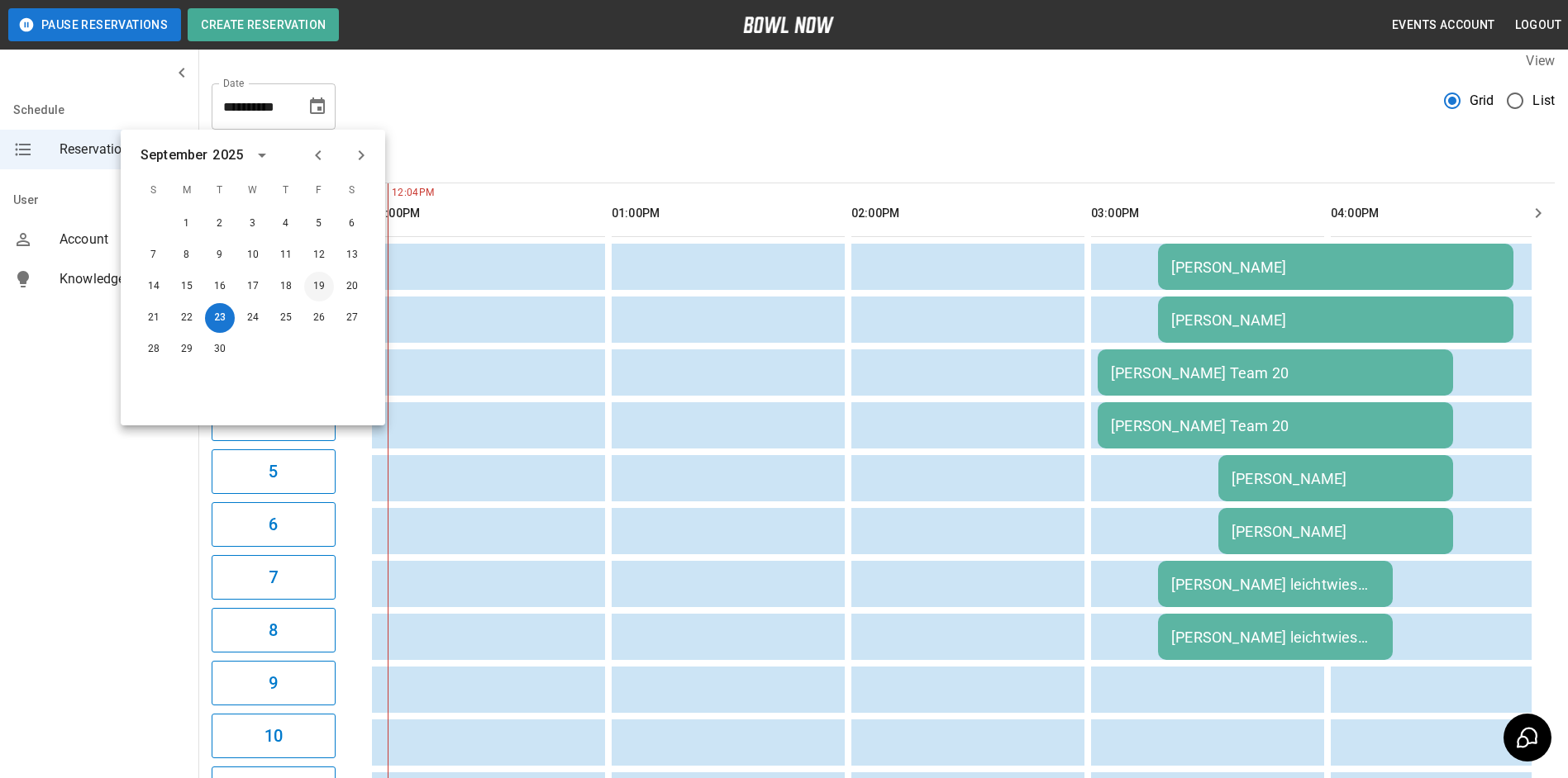
click at [323, 301] on div "1 2 3 4 5 6 7 8 9 10 11 12 13 14 15 16 17 18 19 20 21 22 23 24 25 26 27 28 29 30" at bounding box center [253, 286] width 265 height 158
click at [323, 303] on button "26" at bounding box center [319, 318] width 30 height 30
click at [319, 310] on button "26" at bounding box center [319, 318] width 30 height 30
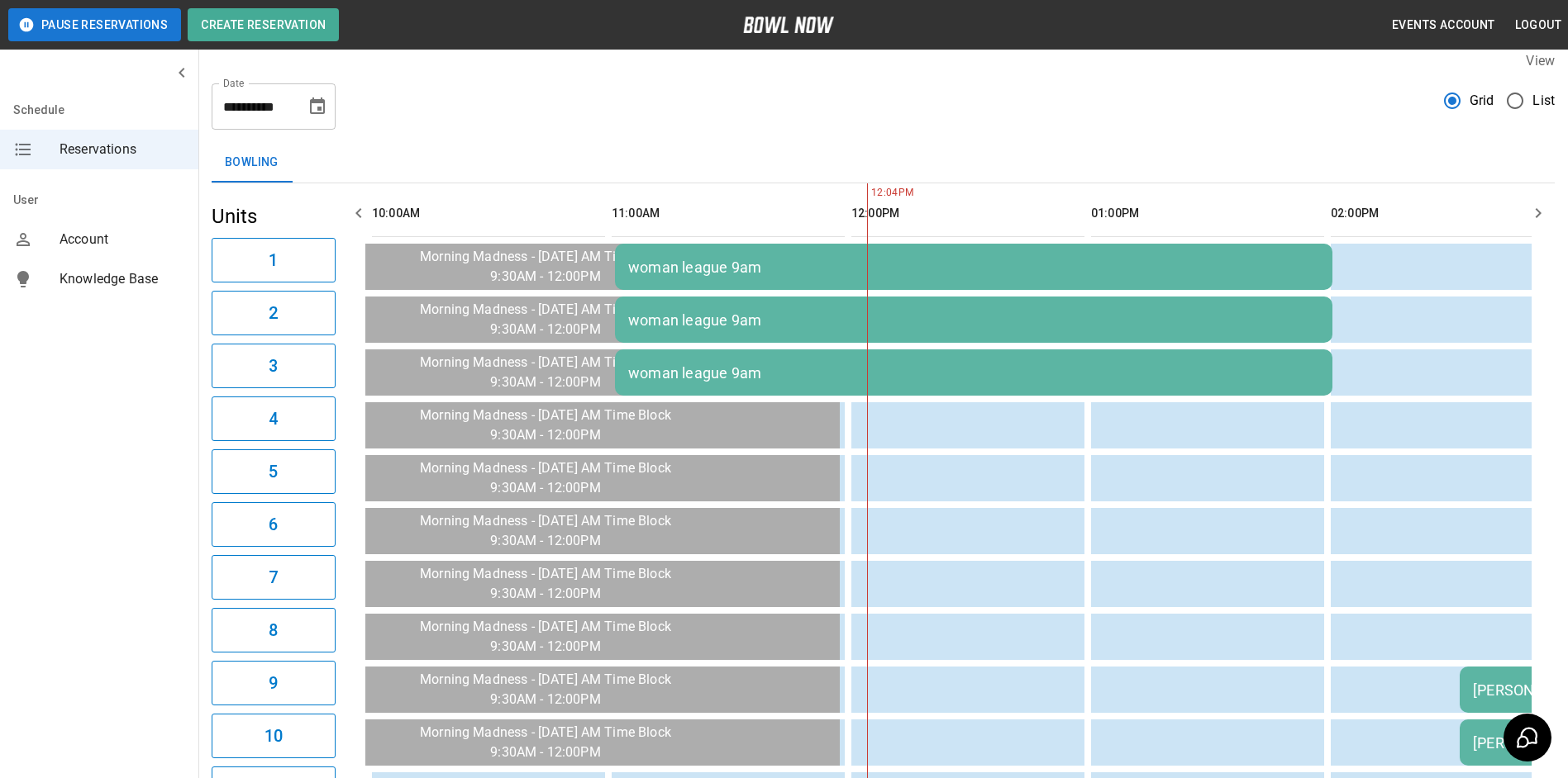
scroll to position [0, 719]
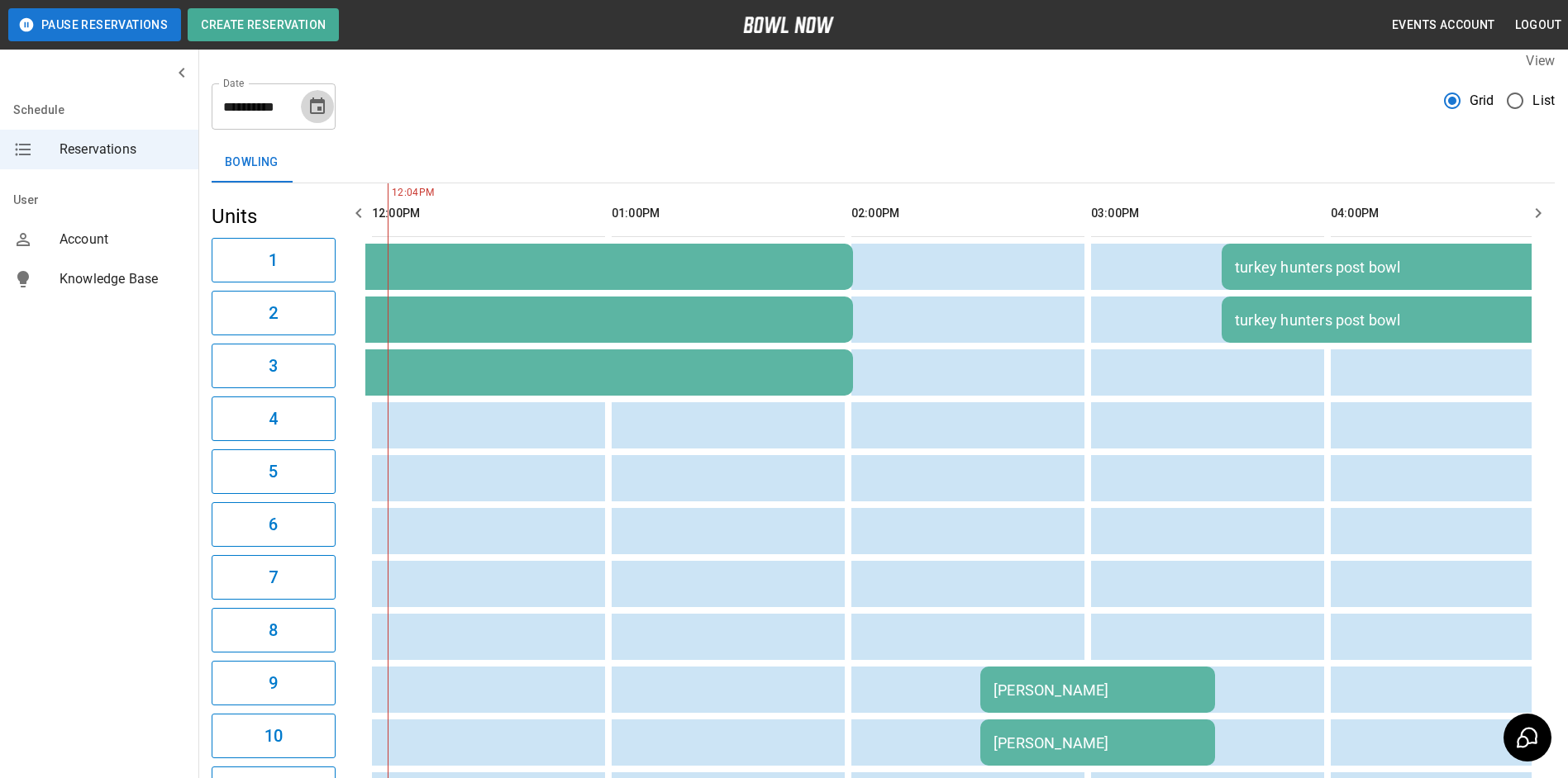
click at [312, 116] on button "Choose date, selected date is Sep 26, 2025" at bounding box center [317, 106] width 33 height 33
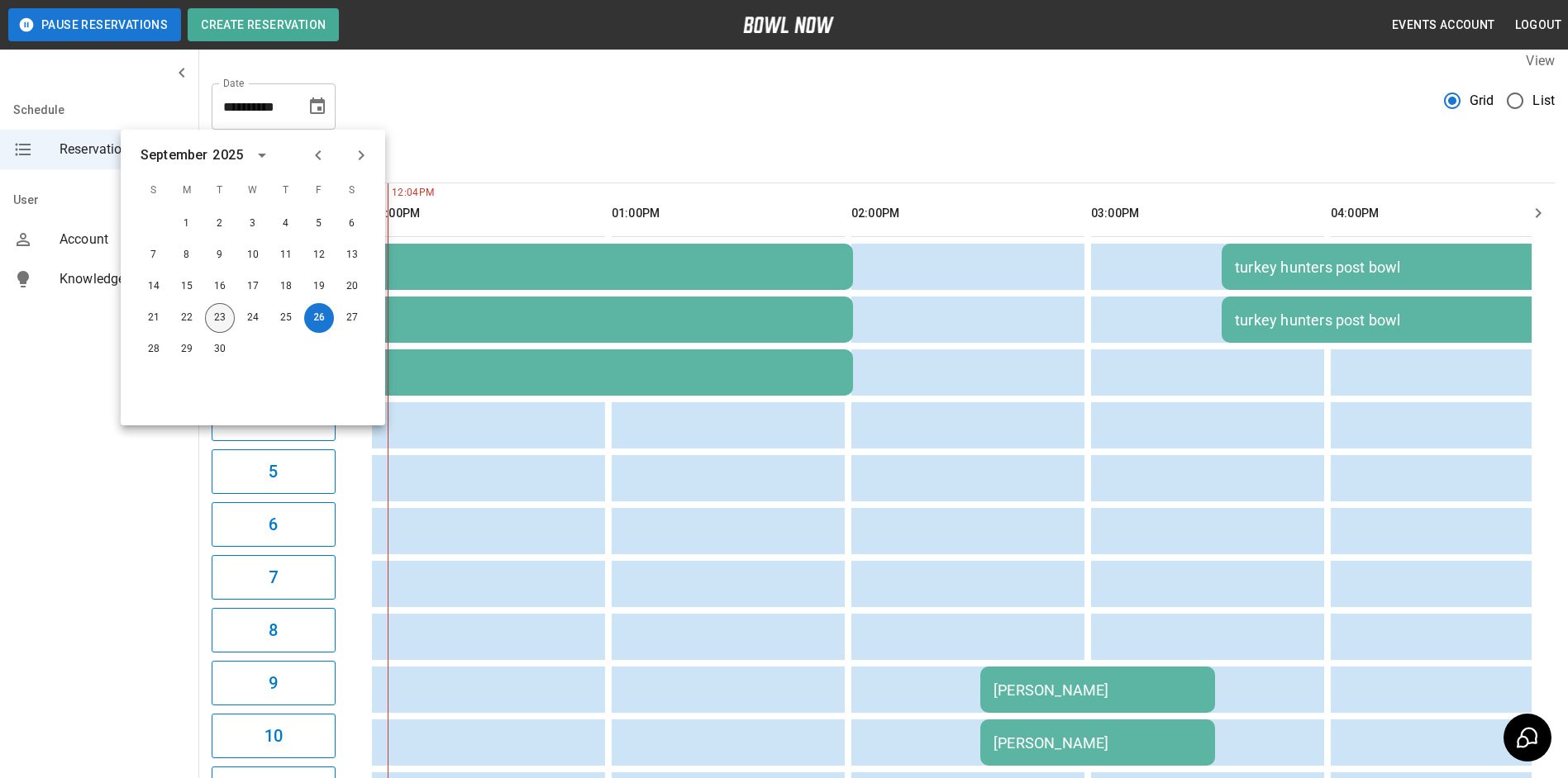
drag, startPoint x: 223, startPoint y: 314, endPoint x: 601, endPoint y: 97, distance: 435.9
click at [225, 313] on button "23" at bounding box center [219, 318] width 30 height 30
type input "**********"
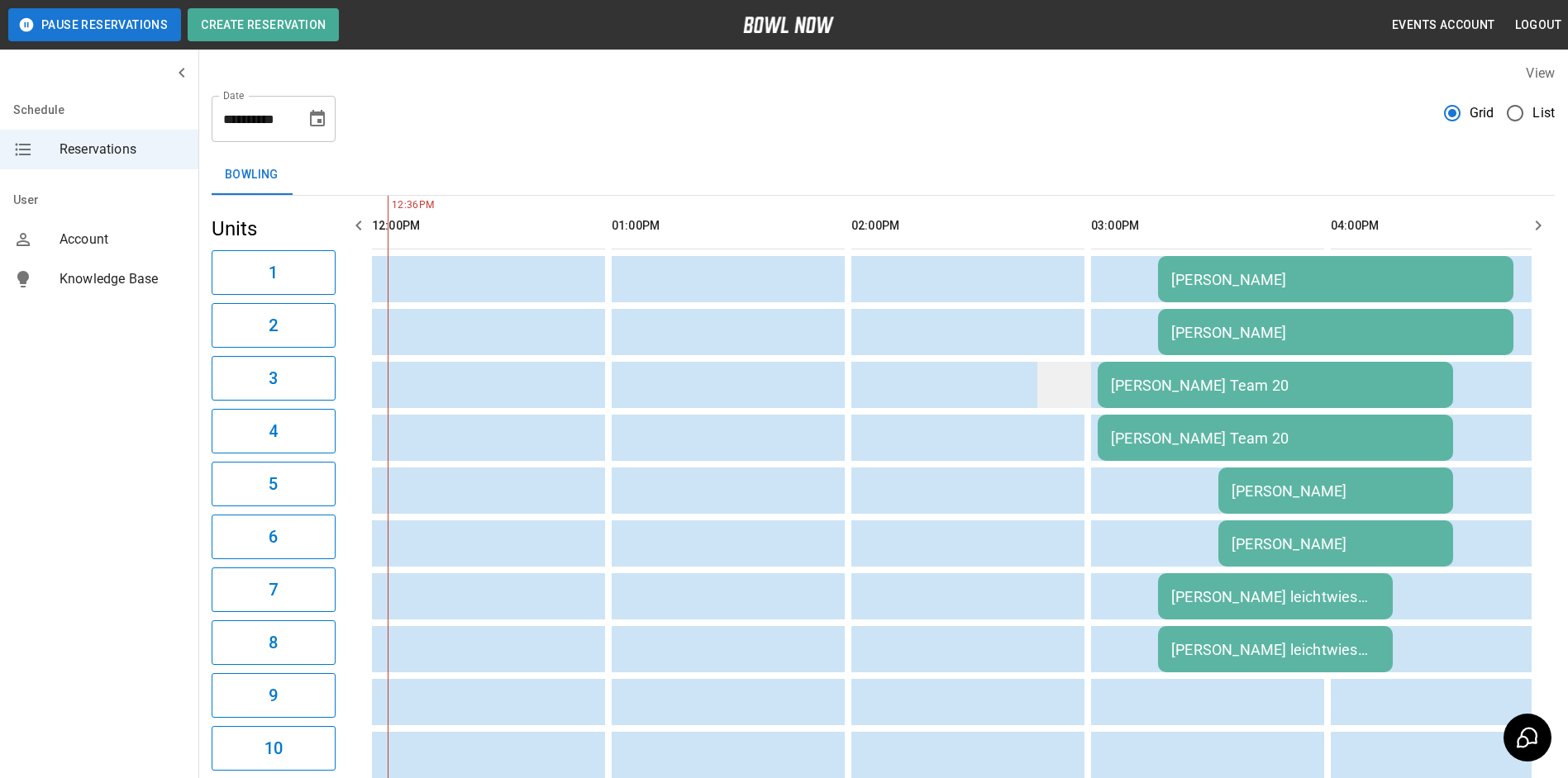
scroll to position [0, 0]
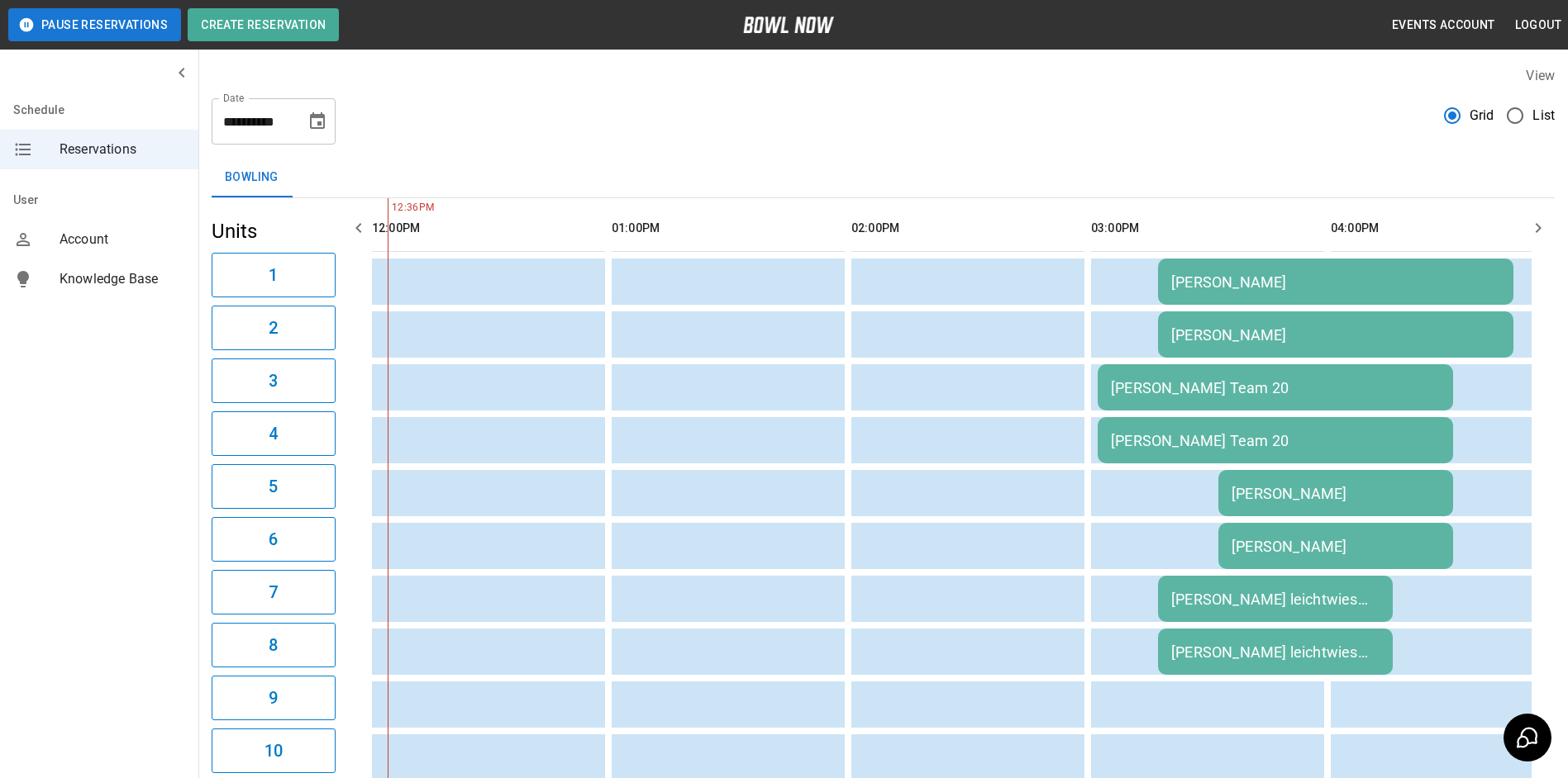
click at [321, 123] on icon "Choose date, selected date is Sep 23, 2025" at bounding box center [317, 120] width 15 height 16
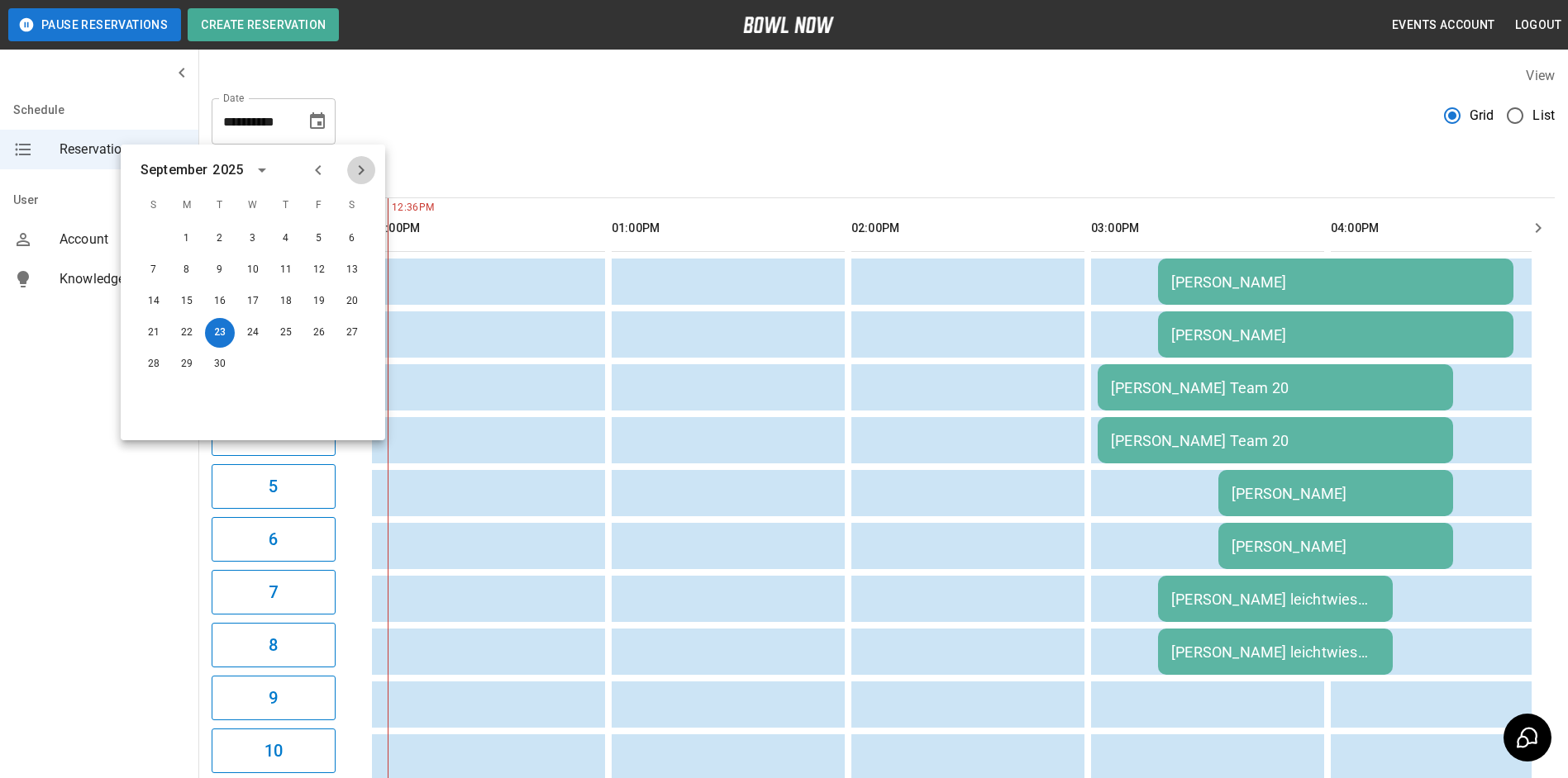
click at [355, 163] on icon "Next month" at bounding box center [361, 169] width 20 height 20
drag, startPoint x: 716, startPoint y: 197, endPoint x: 726, endPoint y: 198, distance: 10.0
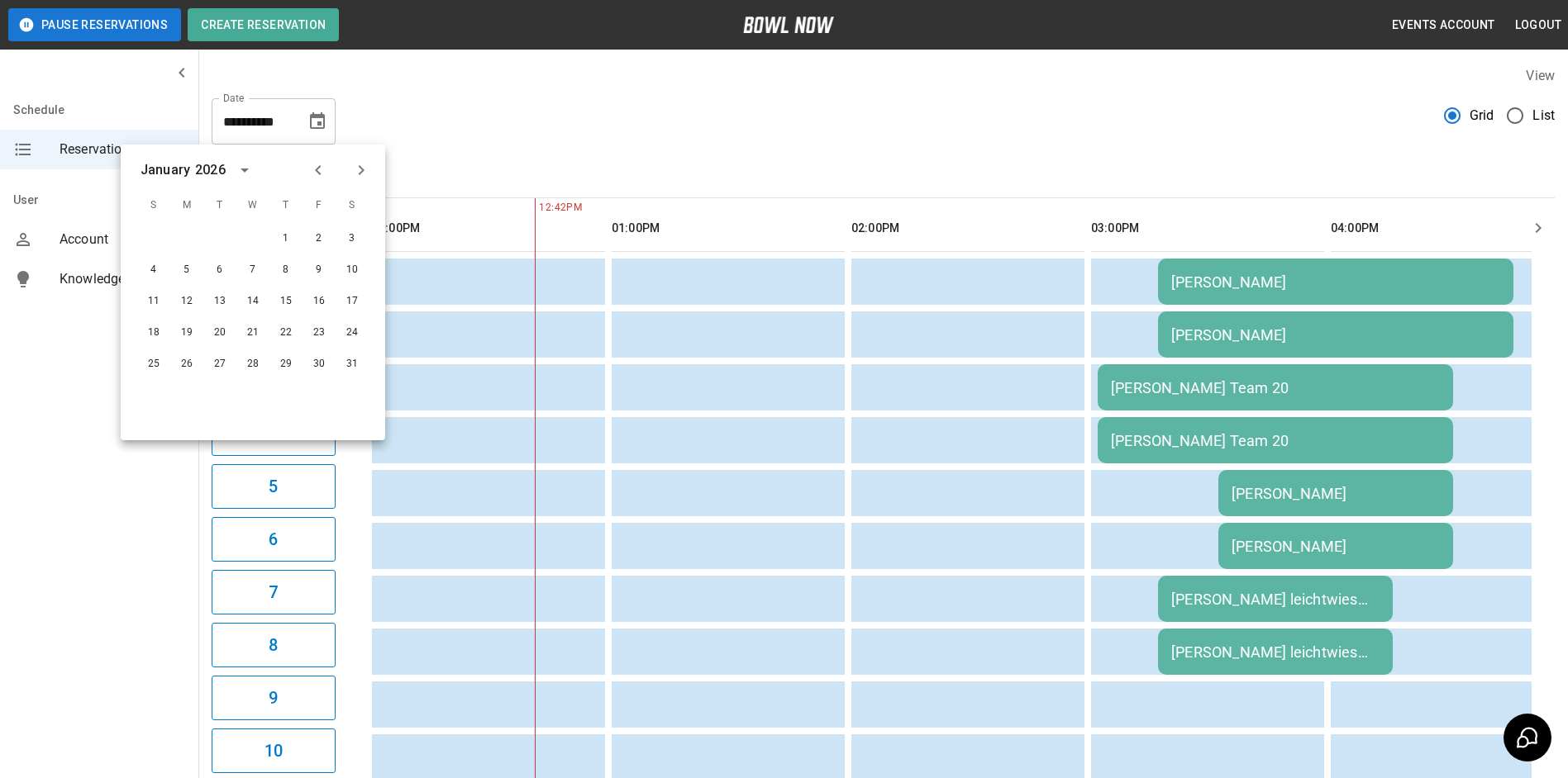
click at [724, 198] on div "Bowling" at bounding box center [883, 177] width 1343 height 40
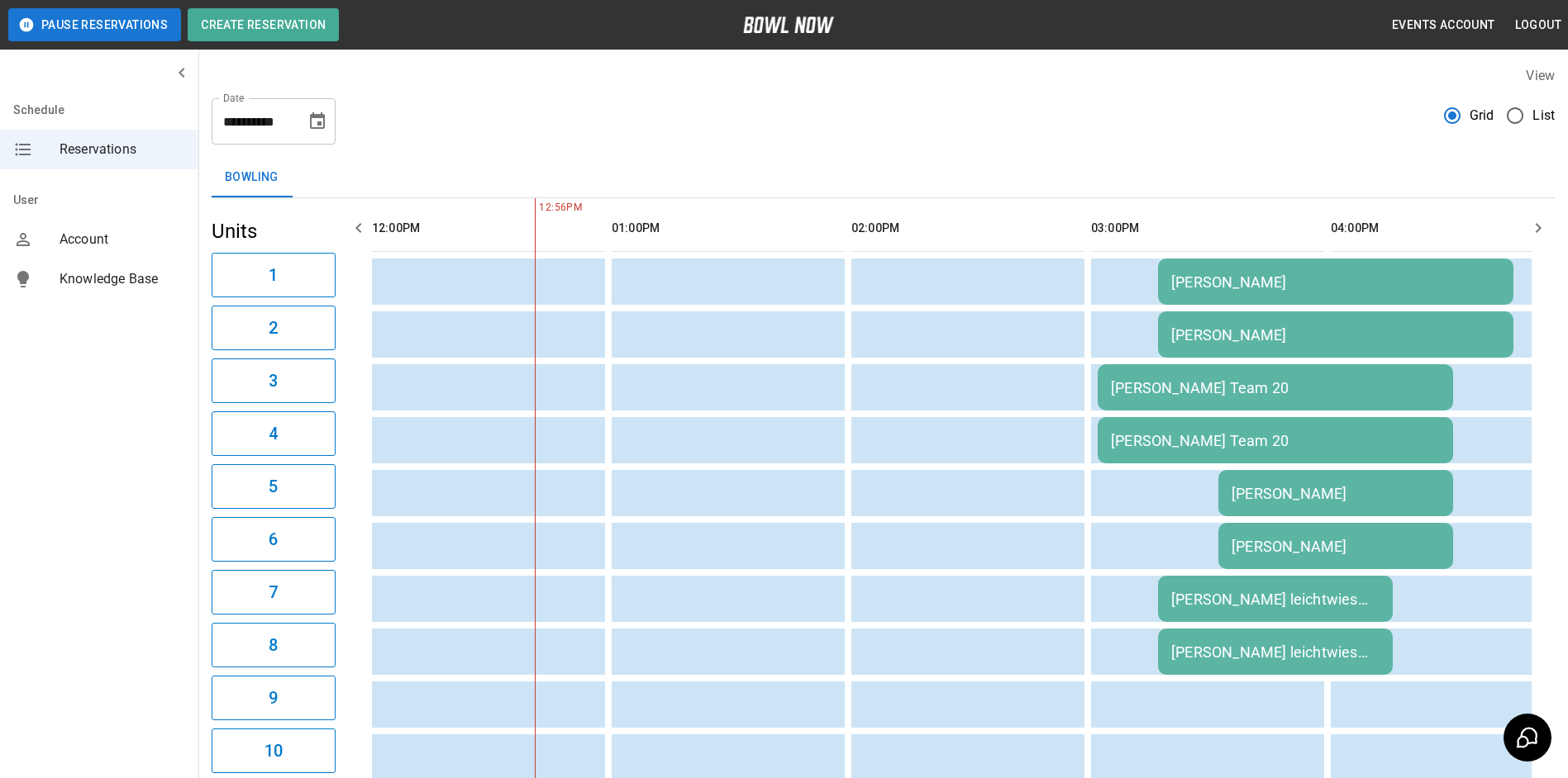
drag, startPoint x: 1279, startPoint y: 116, endPoint x: 1339, endPoint y: 99, distance: 62.4
drag, startPoint x: 1339, startPoint y: 99, endPoint x: 1271, endPoint y: 185, distance: 109.6
click at [1259, 185] on div "Bowling" at bounding box center [883, 177] width 1343 height 39
click at [1532, 235] on icon "button" at bounding box center [1538, 228] width 20 height 20
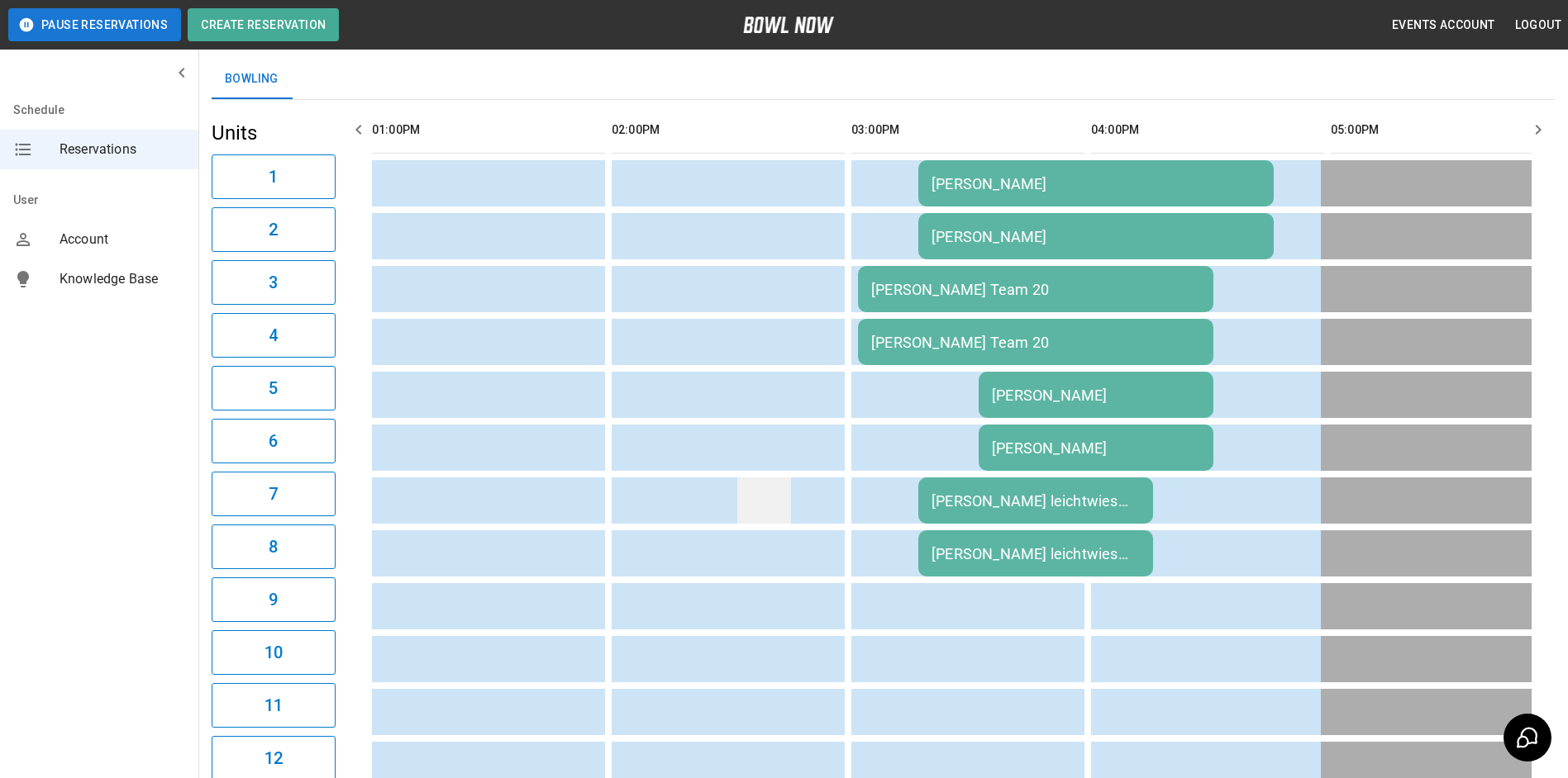
scroll to position [98, 0]
